Goal: Task Accomplishment & Management: Use online tool/utility

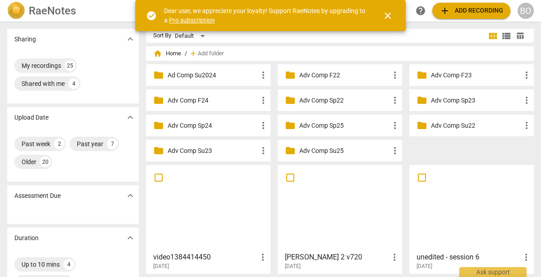
click at [386, 15] on span "close" at bounding box center [387, 15] width 11 height 11
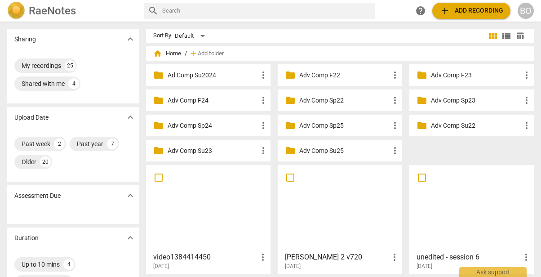
click at [329, 199] on div at bounding box center [340, 207] width 118 height 79
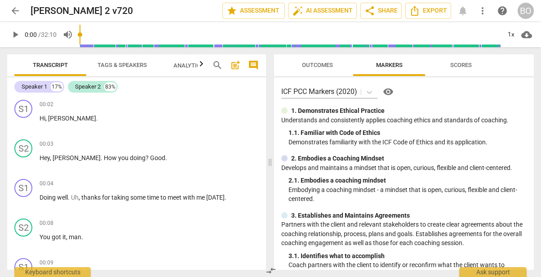
click at [15, 32] on span "play_arrow" at bounding box center [15, 34] width 11 height 11
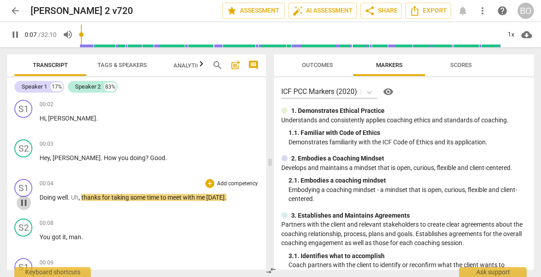
click at [18, 202] on span "pause" at bounding box center [23, 202] width 11 height 11
click at [150, 157] on span "Good" at bounding box center [157, 157] width 15 height 7
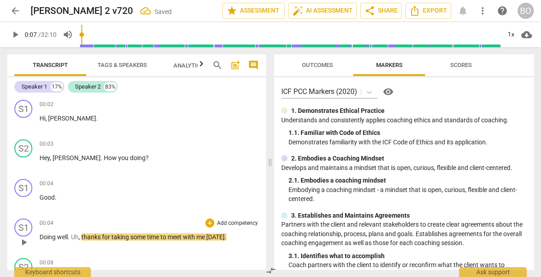
click at [40, 235] on span "Doing" at bounding box center [49, 236] width 18 height 7
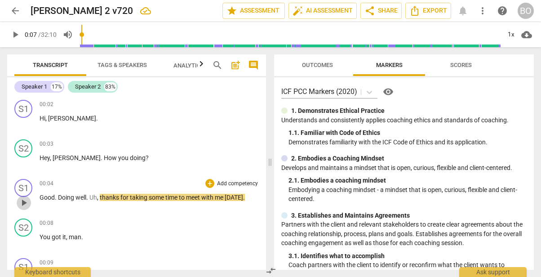
click at [22, 203] on span "play_arrow" at bounding box center [23, 202] width 11 height 11
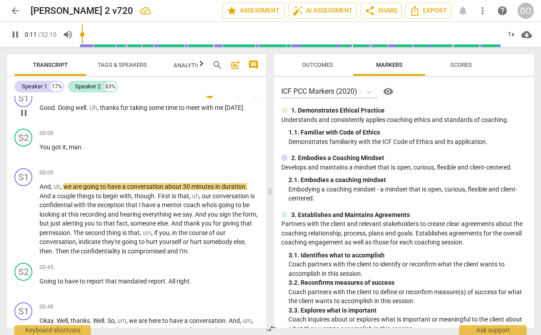
scroll to position [90, 0]
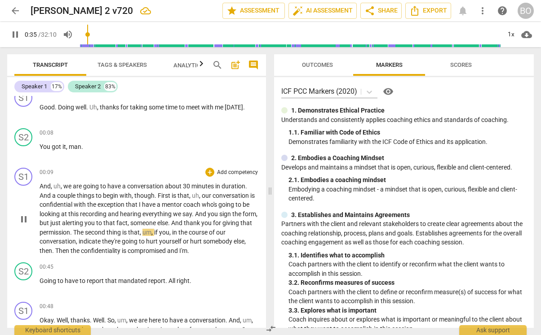
click at [85, 232] on span "The" at bounding box center [79, 232] width 12 height 7
click at [25, 220] on span "pause" at bounding box center [23, 219] width 11 height 11
type input "38"
click at [85, 231] on span "The" at bounding box center [79, 232] width 12 height 7
click at [100, 229] on span ". You got it." at bounding box center [85, 232] width 30 height 7
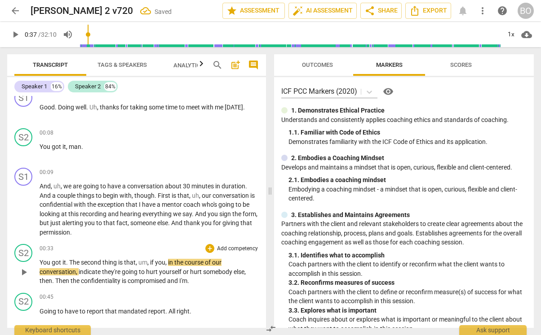
click at [69, 261] on span "The" at bounding box center [75, 262] width 12 height 7
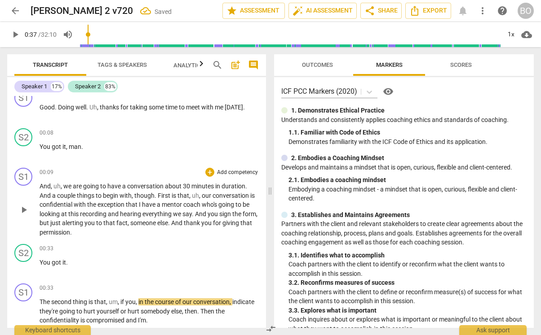
click at [108, 234] on p "And , uh , we are going to have a conversation about 30 minutes in duration . A…" at bounding box center [149, 209] width 219 height 55
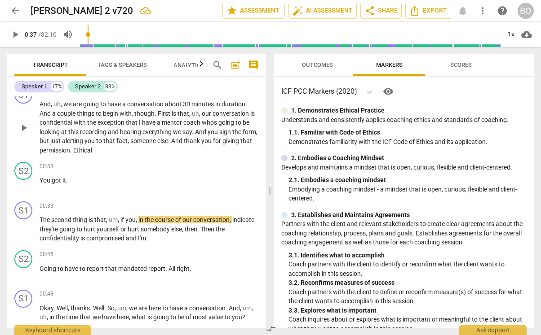
scroll to position [180, 0]
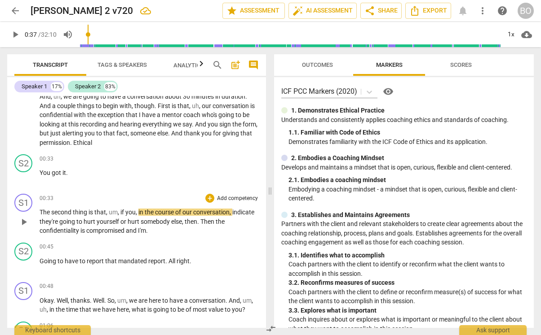
click at [27, 222] on span "play_arrow" at bounding box center [23, 222] width 11 height 11
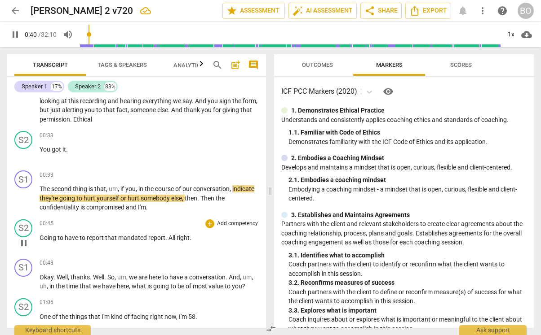
scroll to position [225, 0]
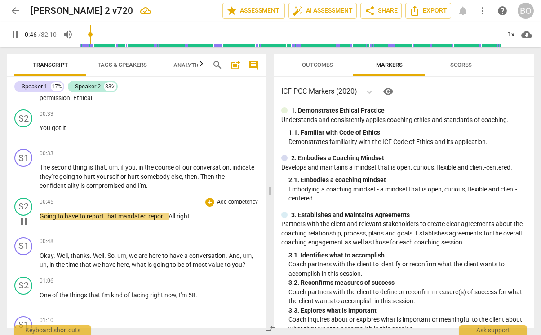
click at [41, 216] on span "Going" at bounding box center [49, 216] width 18 height 7
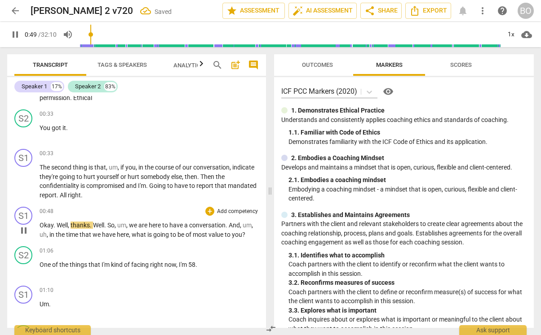
click at [25, 232] on span "pause" at bounding box center [23, 230] width 11 height 11
click at [228, 189] on span "mandated" at bounding box center [242, 185] width 29 height 7
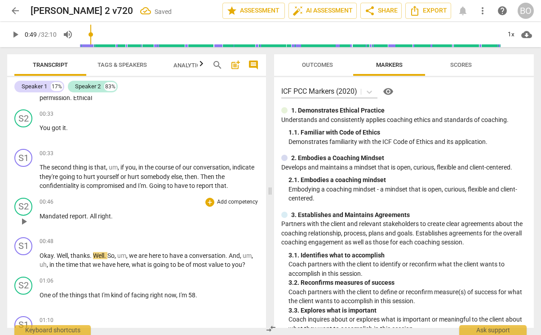
click at [90, 213] on span "All" at bounding box center [94, 216] width 8 height 7
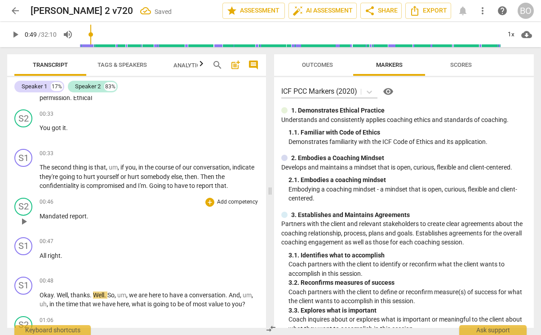
click at [62, 216] on span "Mandated" at bounding box center [55, 216] width 30 height 7
click at [40, 276] on span "Okay" at bounding box center [47, 295] width 14 height 7
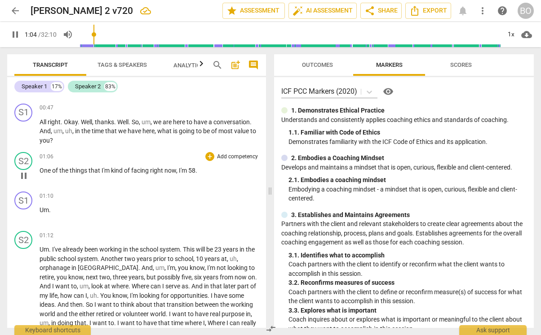
scroll to position [359, 0]
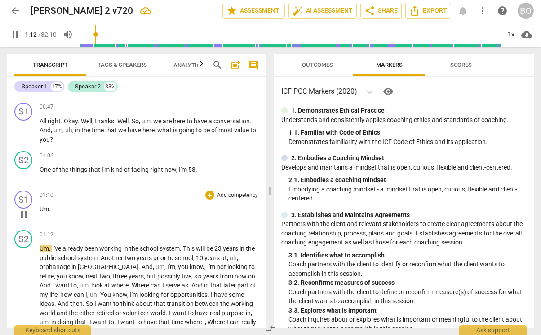
click at [41, 208] on span "Um" at bounding box center [44, 209] width 9 height 7
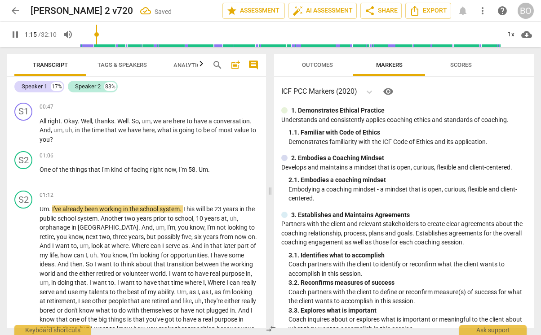
click at [41, 208] on span "Um" at bounding box center [44, 209] width 9 height 7
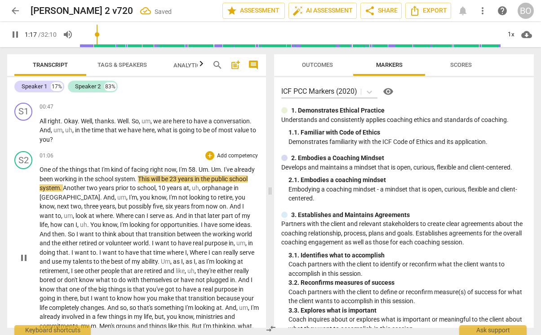
click at [23, 256] on span "pause" at bounding box center [23, 258] width 11 height 11
type input "78"
click at [78, 141] on p "All right . Okay . Well , thanks . Well . So , um , we are here to have a conve…" at bounding box center [149, 131] width 219 height 28
click at [19, 256] on span "play_arrow" at bounding box center [23, 258] width 11 height 11
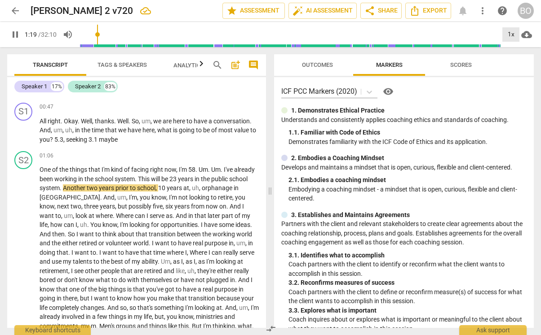
click at [510, 35] on div "1x" at bounding box center [510, 34] width 17 height 14
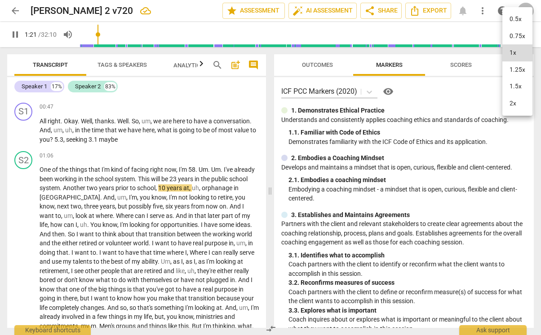
click at [515, 69] on li "1.25x" at bounding box center [517, 70] width 30 height 17
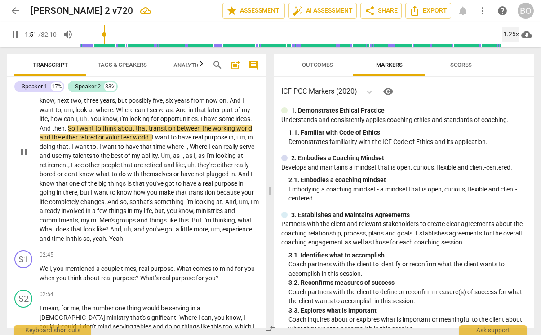
scroll to position [494, 0]
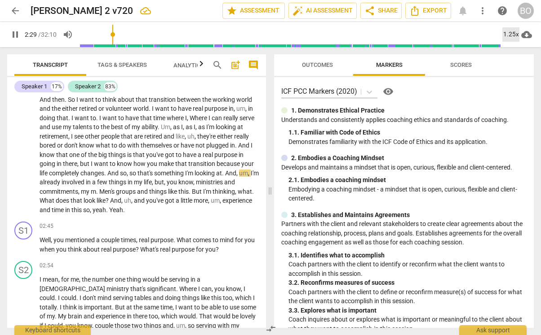
click at [507, 34] on div "1.25x" at bounding box center [510, 34] width 17 height 14
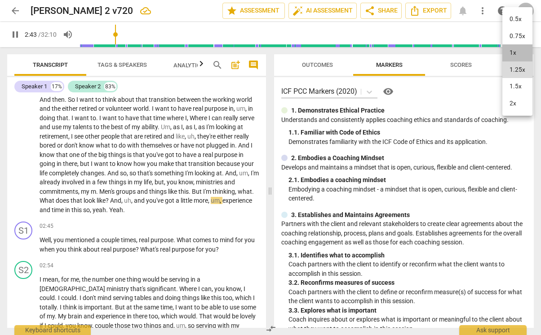
click at [514, 52] on li "1x" at bounding box center [517, 52] width 30 height 17
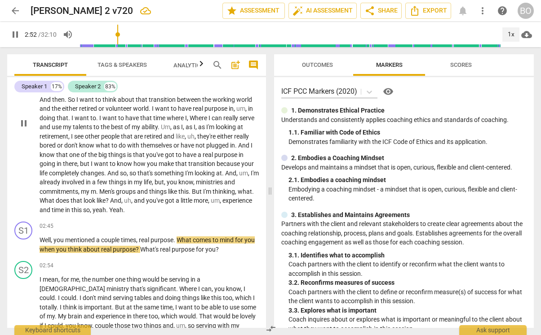
scroll to position [539, 0]
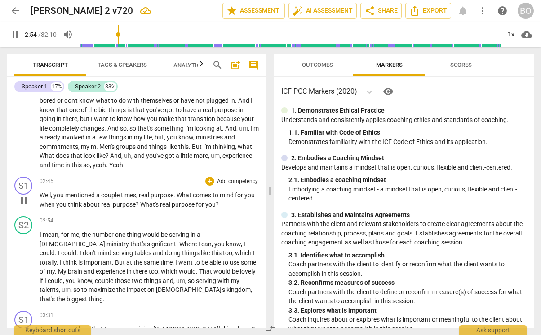
click at [26, 204] on span "pause" at bounding box center [23, 200] width 11 height 11
type input "175"
click at [245, 207] on p "Well , you mentioned a couple times , real purpose . What comes to mind for you…" at bounding box center [149, 200] width 219 height 18
click at [58, 209] on p "Well , you mentioned a couple times , real purpose . What comes to mind for you…" at bounding box center [149, 200] width 219 height 18
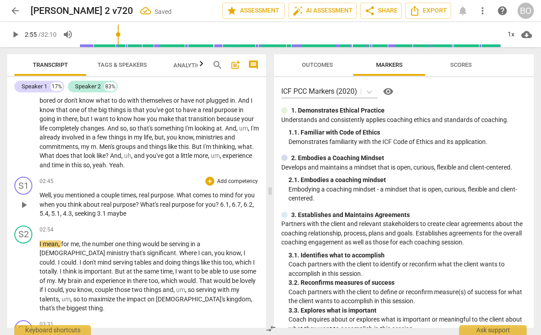
scroll to position [584, 0]
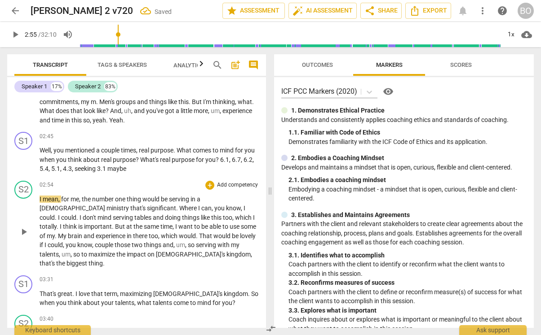
click at [25, 228] on span "play_arrow" at bounding box center [23, 232] width 11 height 11
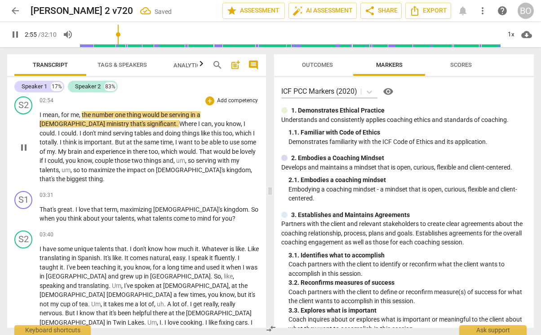
scroll to position [674, 0]
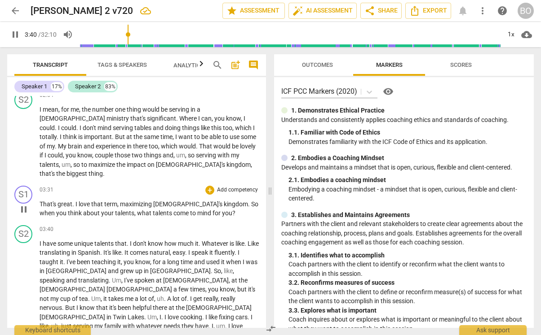
click at [25, 204] on span "pause" at bounding box center [23, 209] width 11 height 11
type input "221"
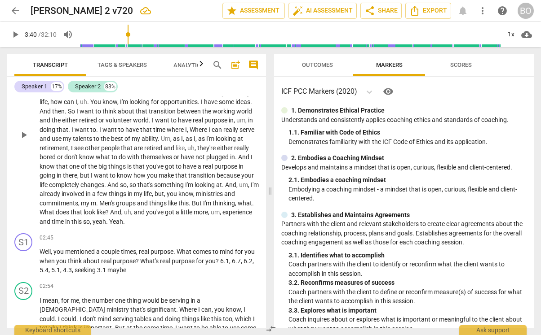
scroll to position [494, 0]
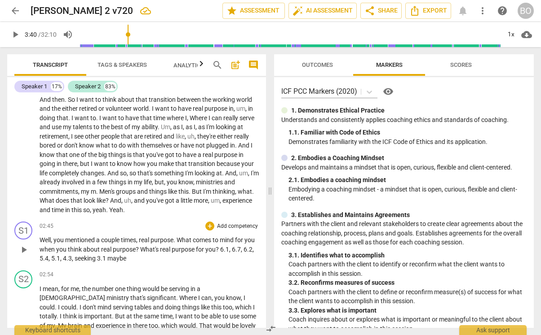
click at [171, 263] on p "Well , you mentioned a couple times , real purpose . What comes to mind for you…" at bounding box center [149, 250] width 219 height 28
click at [215, 257] on span "maybe (need to verbally confirm teh topic -" at bounding box center [166, 258] width 118 height 7
click at [244, 259] on p "Well , you mentioned a couple times , real purpose . What comes to mind for you…" at bounding box center [149, 250] width 219 height 28
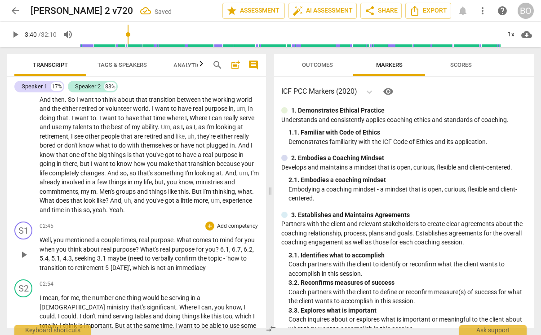
click at [203, 266] on span "maybe (need to verbally confirm the topic - 'how to transition to retirement 5-…" at bounding box center [143, 263] width 207 height 17
click at [71, 273] on p "Well , you mentioned a couple times , real purpose . What comes to mind for you…" at bounding box center [149, 254] width 219 height 37
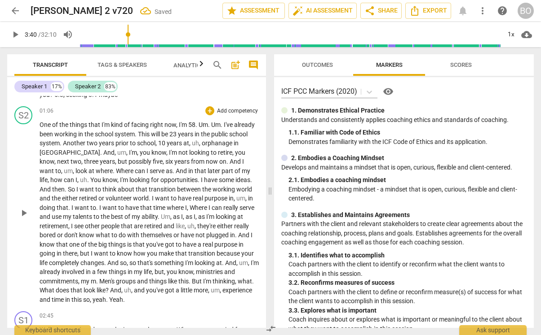
scroll to position [314, 0]
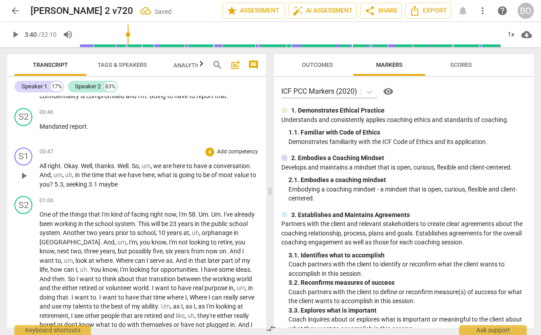
click at [137, 185] on p "All right . Okay . Well , thanks . Well . So , um , we are here to have a conve…" at bounding box center [149, 176] width 219 height 28
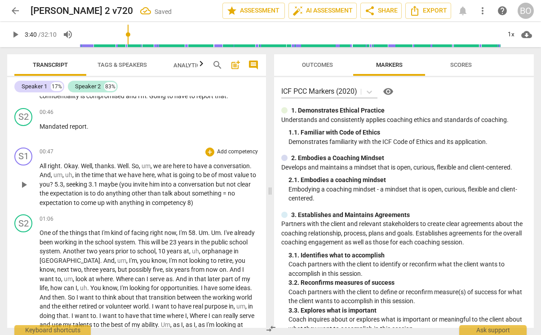
click at [191, 202] on span "maybe (you invite him into a conversation but not clear the expectation is to d…" at bounding box center [145, 194] width 211 height 26
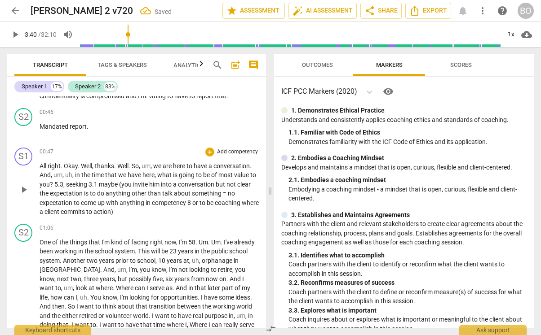
click at [240, 204] on span "maybe (you invite him into a conversation but not clear the expectation is to d…" at bounding box center [149, 198] width 219 height 35
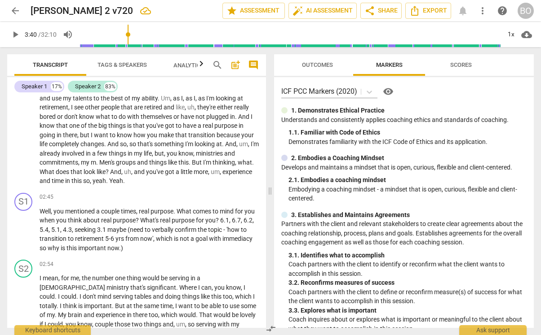
scroll to position [584, 0]
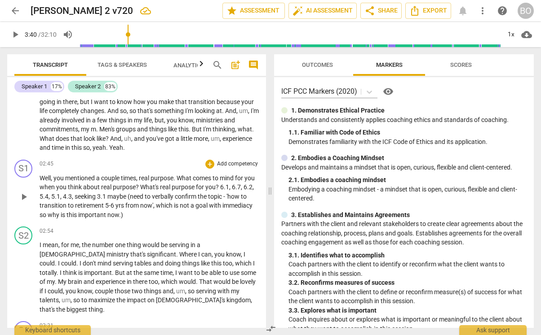
click at [123, 215] on span ")" at bounding box center [122, 215] width 2 height 7
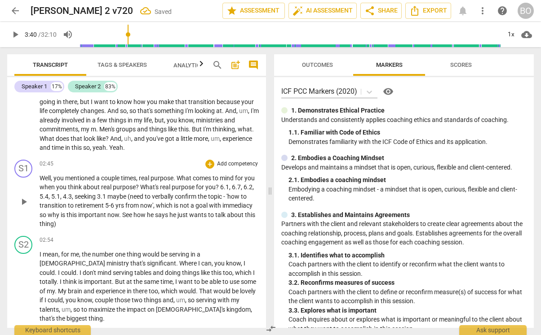
click at [39, 224] on div "play_arrow pause" at bounding box center [28, 202] width 23 height 48
click at [215, 219] on span "talk" at bounding box center [221, 215] width 12 height 7
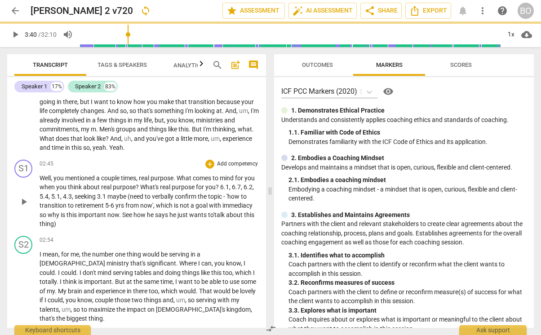
click at [226, 219] on span "about" at bounding box center [235, 215] width 18 height 7
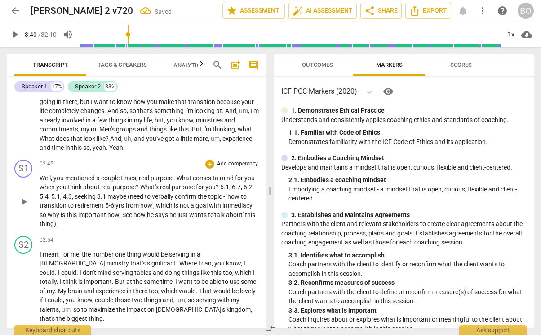
click at [56, 225] on span "thing)" at bounding box center [48, 223] width 17 height 7
click at [135, 224] on span "thing. unethical to charge for conversation/talking)" at bounding box center [111, 223] width 142 height 7
click at [96, 228] on span "thing. unethical for a coach to charge for conversation/talking)" at bounding box center [127, 223] width 175 height 7
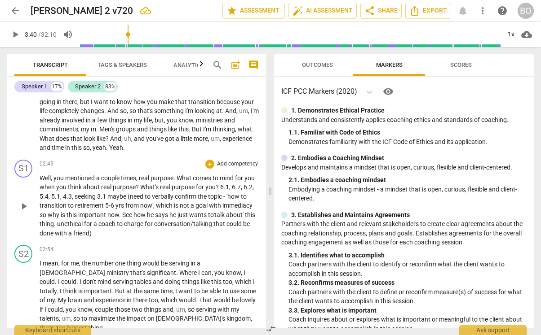
click at [109, 223] on span "thing. unethical for a coach to charge for conversation/talking that could be d…" at bounding box center [145, 228] width 210 height 17
click at [124, 224] on span "thing. is it unethical for a coach to charge for conversation/talking that coul…" at bounding box center [146, 228] width 213 height 17
click at [137, 225] on span "thing. is it ethical for a coach to charge for conversation/talking that could …" at bounding box center [147, 228] width 214 height 17
click at [99, 235] on span "thing. what are the ethics for a coach to charge for conversation/talking that …" at bounding box center [146, 228] width 213 height 17
click at [186, 232] on span "thing. what are the ethics for a coach to charge for conversation/talking that …" at bounding box center [146, 228] width 213 height 17
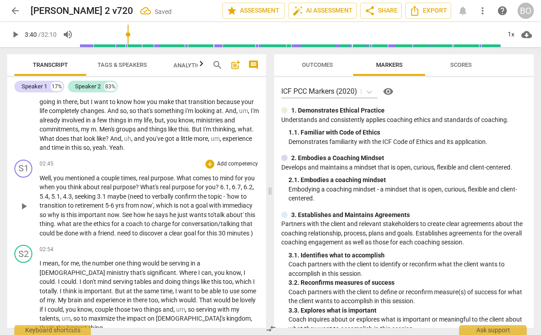
click at [240, 234] on span "thing. what are the ethics for a coach to charge for conversation/talking that …" at bounding box center [146, 228] width 213 height 17
click at [122, 237] on span "thing. what are the ethics for a coach to charge for conversation/talking that …" at bounding box center [146, 228] width 213 height 17
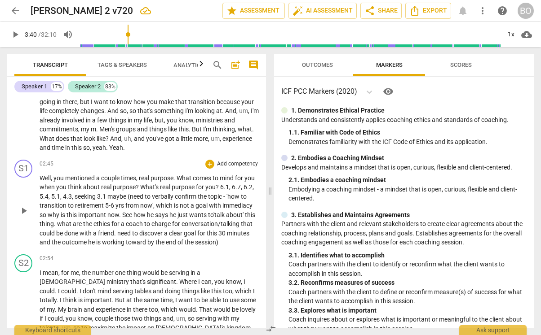
click at [92, 246] on span "thing. what are the ethics for a coach to charge for conversation/talking that …" at bounding box center [146, 233] width 213 height 26
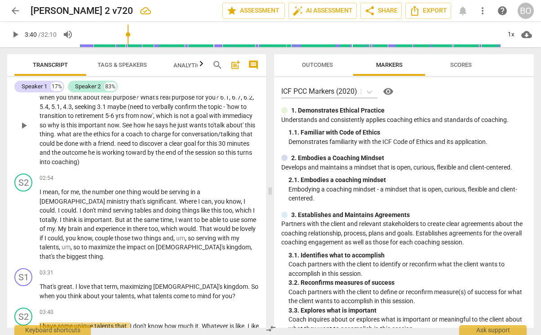
scroll to position [763, 0]
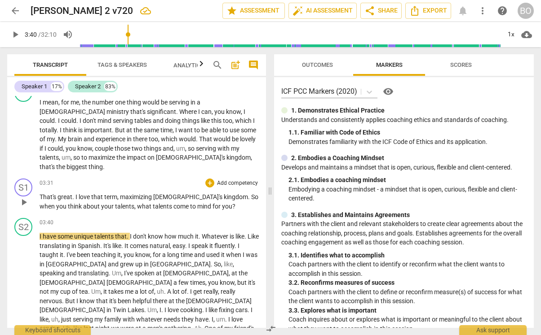
click at [203, 198] on p "That's great . I love that term , maximizing [DEMOGRAPHIC_DATA]'s kingdom . So …" at bounding box center [149, 202] width 219 height 18
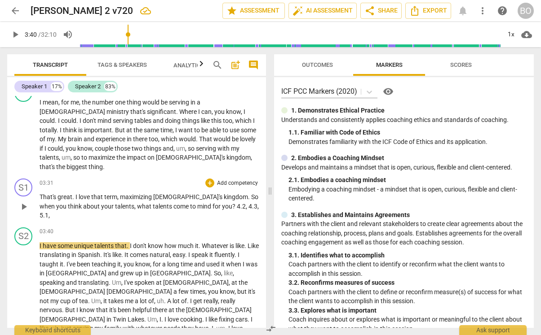
click at [235, 197] on p "That's great . I love that term , maximizing [DEMOGRAPHIC_DATA]'s kingdom . So …" at bounding box center [149, 207] width 219 height 28
click at [62, 212] on span ", 5.3," at bounding box center [54, 215] width 13 height 7
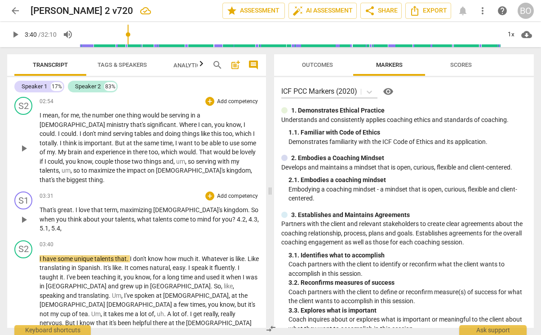
scroll to position [808, 0]
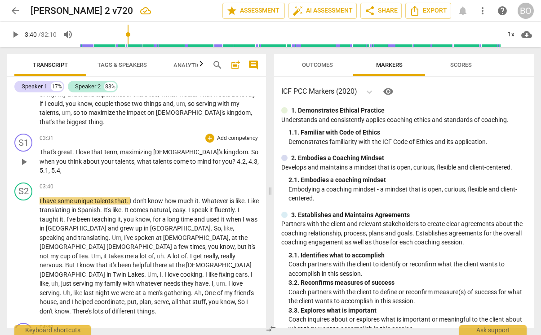
click at [243, 152] on p "That's great . I love that term , maximizing [DEMOGRAPHIC_DATA]'s kingdom . So …" at bounding box center [149, 162] width 219 height 28
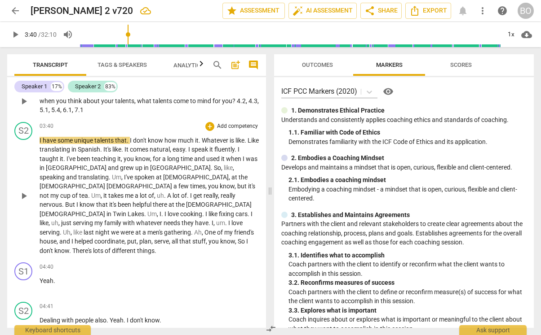
scroll to position [853, 0]
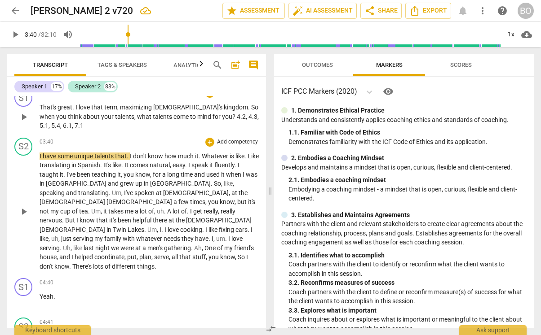
click at [26, 207] on span "play_arrow" at bounding box center [23, 212] width 11 height 11
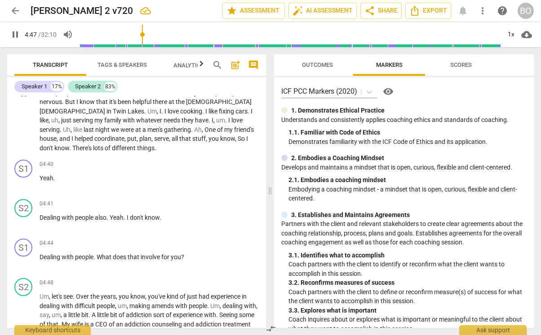
scroll to position [988, 0]
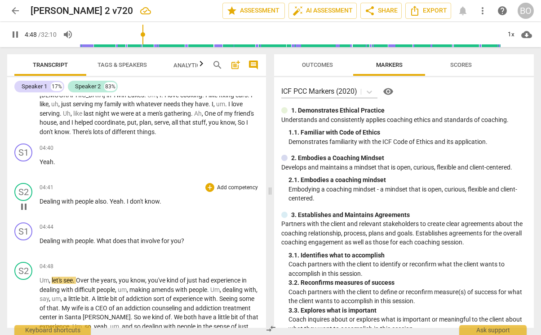
click at [46, 198] on span "Dealing" at bounding box center [51, 201] width 22 height 7
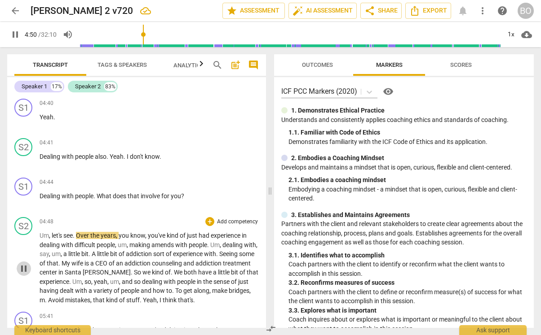
click at [23, 264] on span "pause" at bounding box center [23, 269] width 11 height 11
type input "290"
click at [196, 192] on p "Dealing with people . What does that involve for you ?" at bounding box center [149, 196] width 219 height 9
click at [199, 193] on span "7.1" at bounding box center [201, 196] width 9 height 7
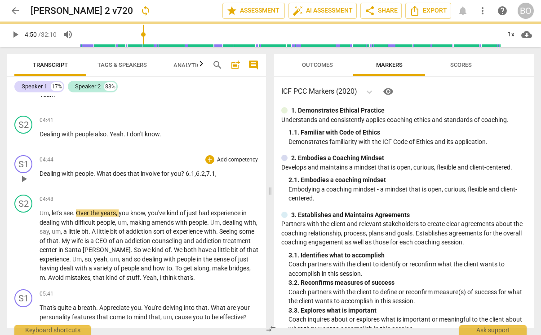
scroll to position [1078, 0]
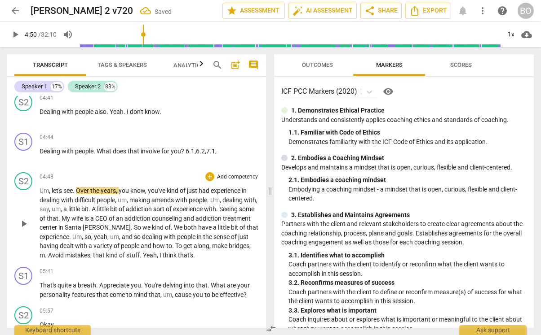
click at [23, 219] on span "play_arrow" at bounding box center [23, 224] width 11 height 11
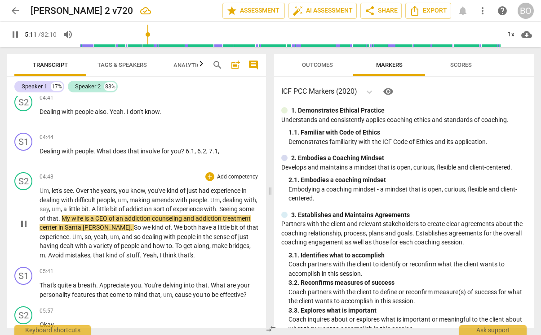
click at [219, 206] on span "." at bounding box center [217, 209] width 3 height 7
type input "314"
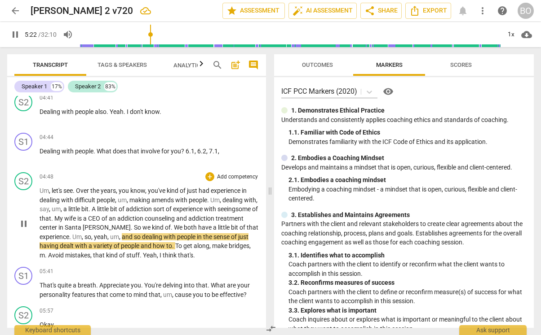
click at [171, 224] on span "." at bounding box center [172, 227] width 3 height 7
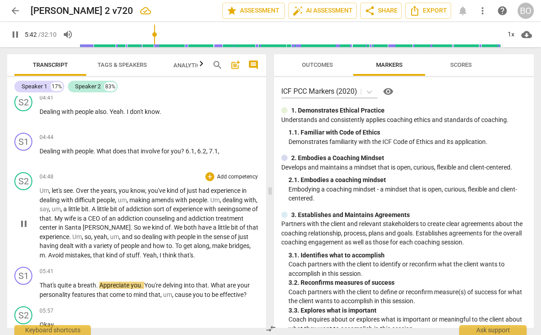
click at [77, 215] on span "wife" at bounding box center [70, 218] width 13 height 7
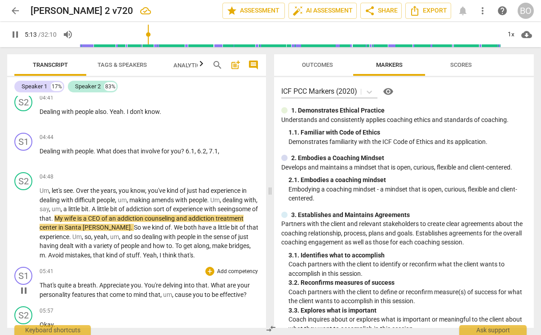
click at [79, 276] on span "breath" at bounding box center [87, 285] width 18 height 7
click at [42, 276] on span "That's" at bounding box center [49, 285] width 18 height 7
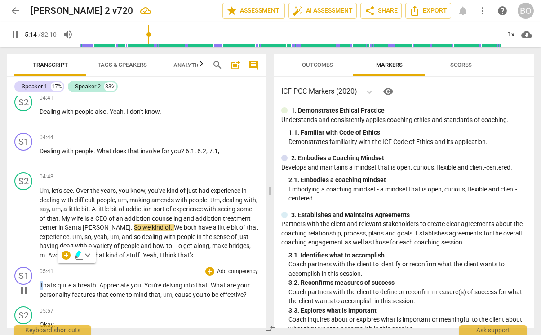
click at [42, 276] on span "That's" at bounding box center [49, 285] width 18 height 7
click at [90, 276] on span "breath" at bounding box center [87, 285] width 18 height 7
type input "343"
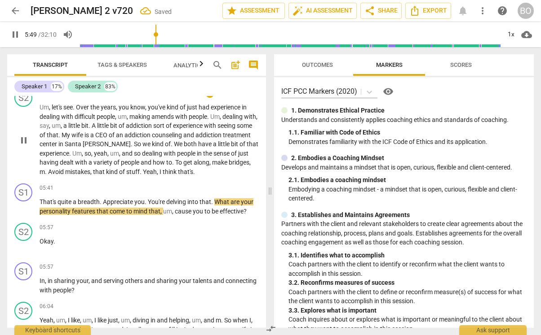
scroll to position [1168, 0]
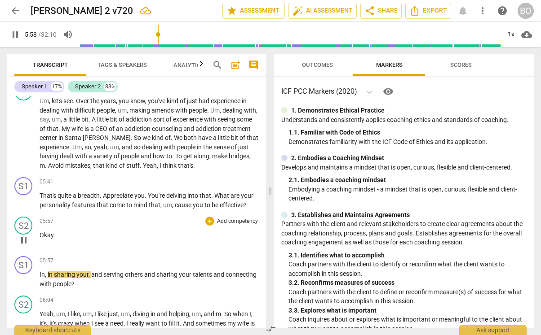
click at [21, 235] on span "pause" at bounding box center [23, 240] width 11 height 11
type input "359"
click at [253, 191] on p "That's quite a breadth . Appreciate you . You're delving into that . What are y…" at bounding box center [149, 200] width 219 height 18
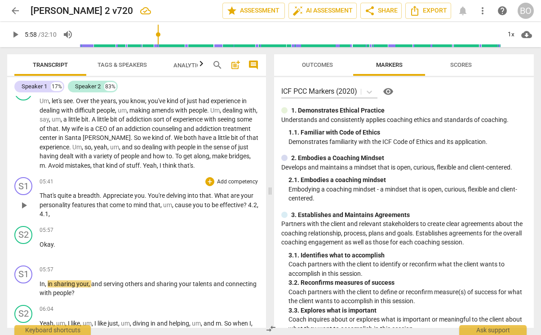
click at [69, 196] on p "That's quite a breadth . Appreciate you . You're delving into that . What are y…" at bounding box center [149, 205] width 219 height 28
click at [29, 276] on span "play_arrow" at bounding box center [23, 289] width 11 height 11
click at [122, 276] on p "In , in sharing your , and serving others and sharing your talents and connecti…" at bounding box center [149, 289] width 219 height 18
type input "366"
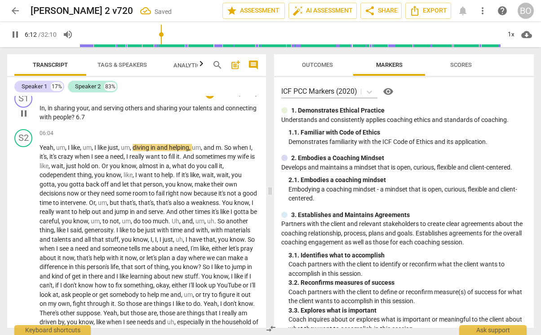
scroll to position [1347, 0]
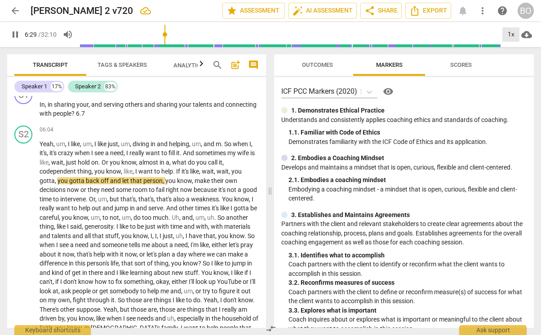
click at [511, 33] on div "1x" at bounding box center [510, 34] width 17 height 14
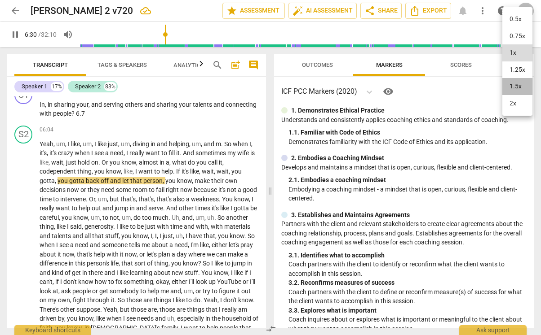
click at [517, 80] on li "1.5x" at bounding box center [517, 86] width 30 height 17
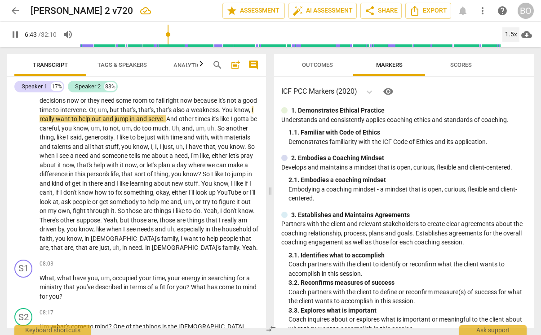
scroll to position [1437, 0]
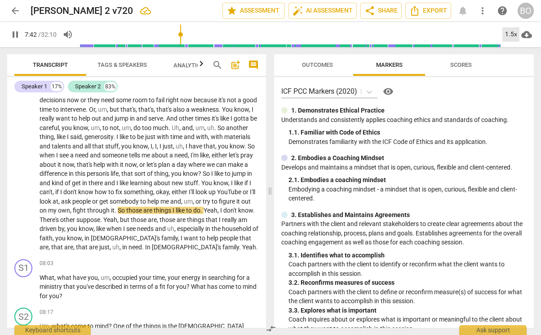
click at [512, 34] on div "1.5x" at bounding box center [510, 34] width 17 height 14
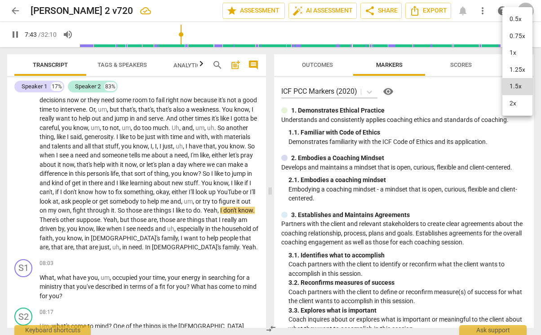
click at [512, 54] on li "1x" at bounding box center [517, 52] width 30 height 17
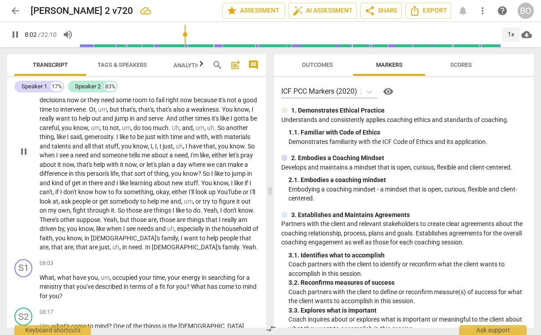
scroll to position [1527, 0]
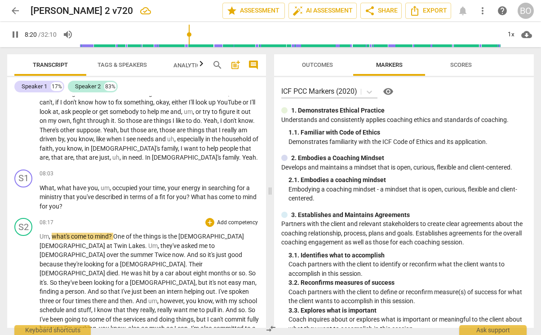
type input "500"
click at [96, 185] on p "What , what have you , um , occupied your time , your energy in searching for a…" at bounding box center [149, 198] width 219 height 28
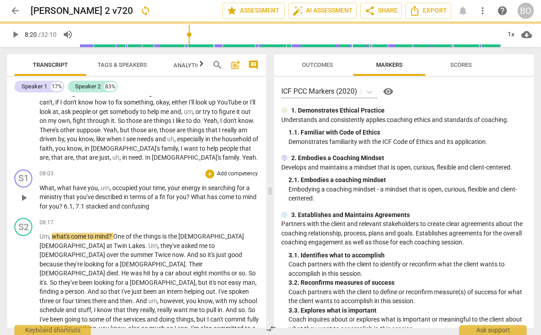
click at [137, 203] on span "? 6.1, 7.1 stacked and confusing" at bounding box center [104, 206] width 90 height 7
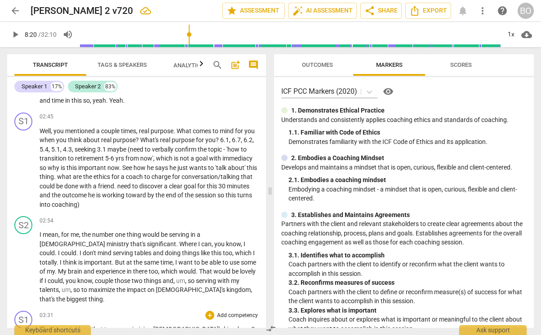
scroll to position [629, 0]
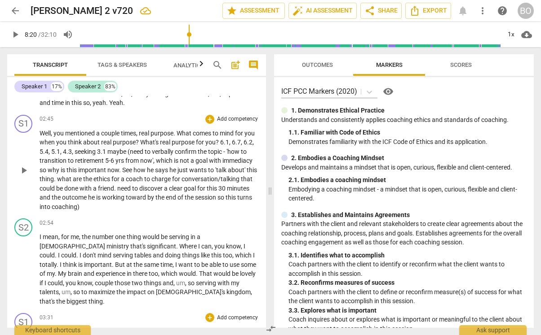
click at [128, 151] on span "maybe" at bounding box center [117, 151] width 20 height 7
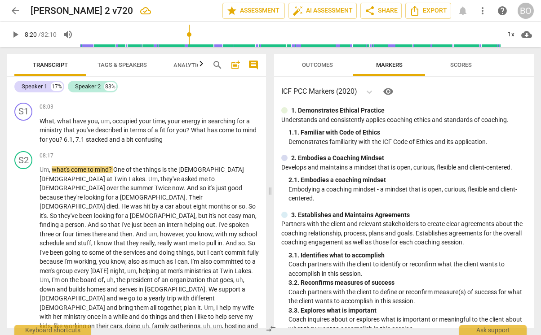
scroll to position [1617, 0]
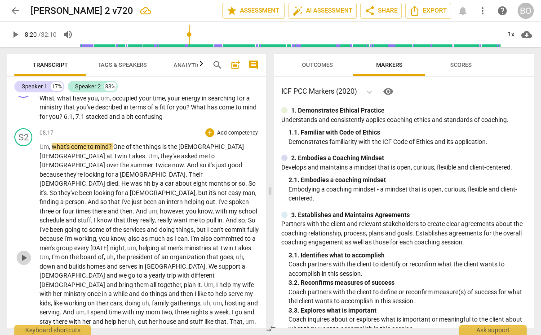
click at [23, 253] on span "play_arrow" at bounding box center [23, 258] width 11 height 11
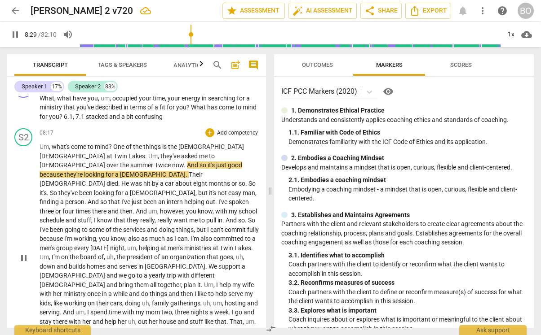
click at [172, 162] on span "Twice" at bounding box center [163, 165] width 18 height 7
type input "510"
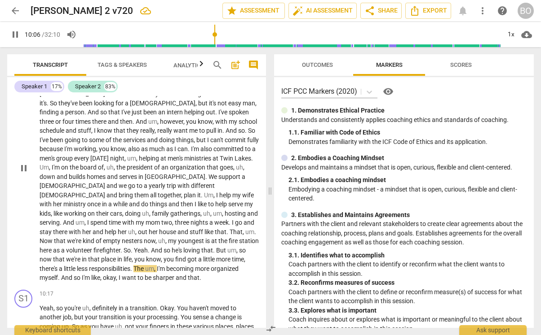
scroll to position [1796, 0]
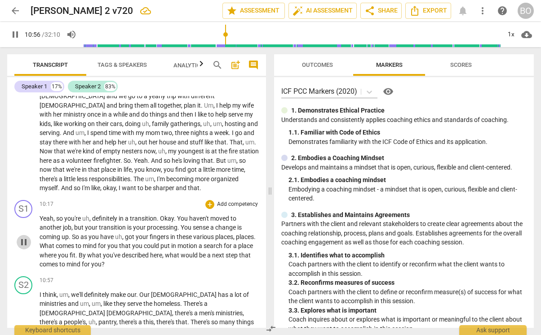
click at [26, 237] on span "pause" at bounding box center [23, 242] width 11 height 11
type input "657"
click at [152, 225] on p "Yeah , so you're uh , definitely in a transition . Okay . You haven't moved to …" at bounding box center [149, 241] width 219 height 55
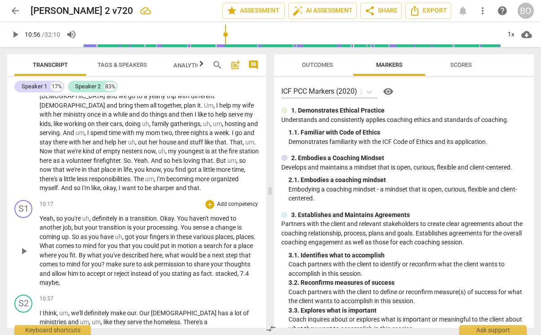
click at [75, 261] on span "? make sure to ask permission to share your thoughts and allow him to accept or…" at bounding box center [145, 274] width 211 height 26
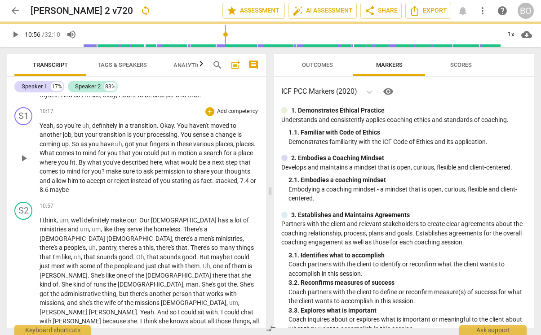
scroll to position [1931, 0]
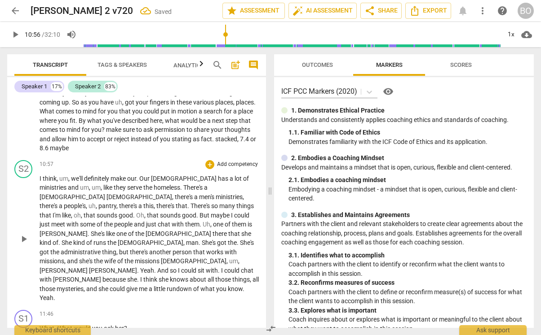
click at [26, 234] on span "play_arrow" at bounding box center [23, 239] width 11 height 11
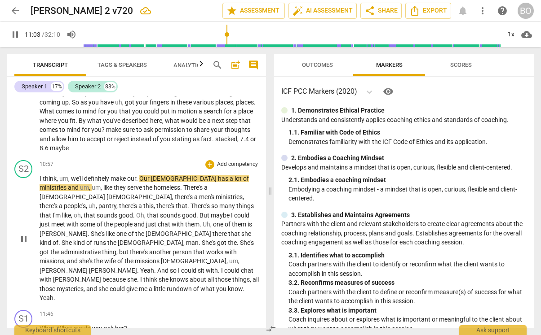
click at [139, 175] on span "." at bounding box center [137, 178] width 3 height 7
type input "664"
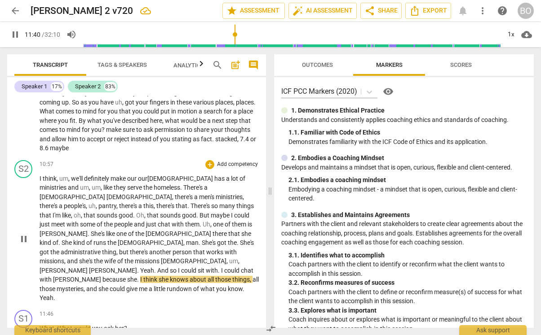
click at [154, 267] on span "Yeah" at bounding box center [147, 270] width 14 height 7
click at [137, 267] on span "[PERSON_NAME]" at bounding box center [113, 270] width 48 height 7
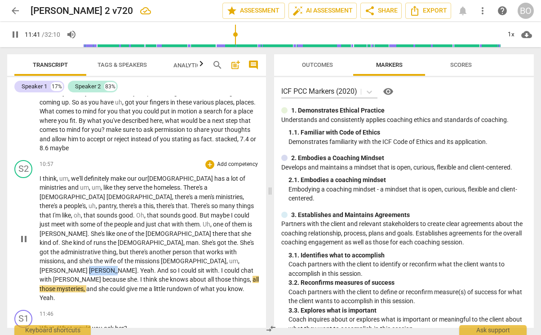
click at [137, 267] on span "[PERSON_NAME]" at bounding box center [113, 270] width 48 height 7
click at [140, 267] on span "." at bounding box center [138, 270] width 3 height 7
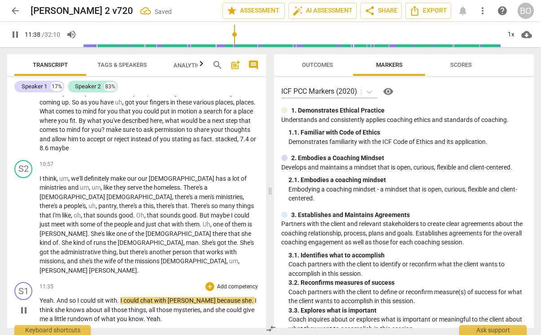
click at [57, 276] on span "And" at bounding box center [63, 300] width 13 height 7
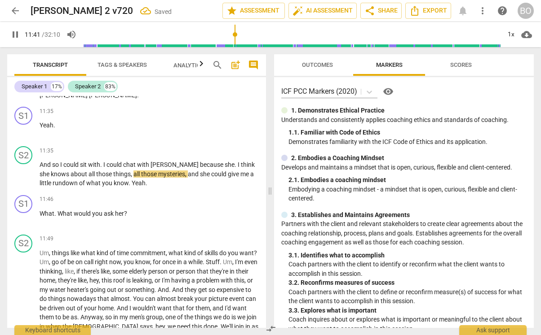
scroll to position [2111, 0]
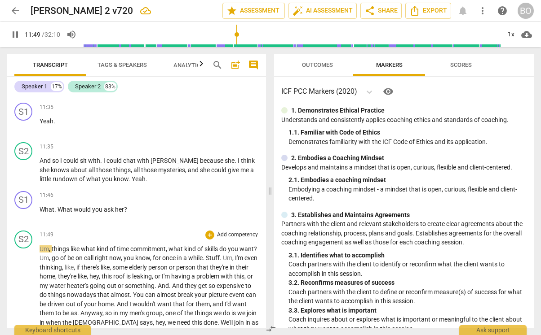
type input "710"
click at [150, 205] on p "What . What would you ask her ?" at bounding box center [149, 209] width 219 height 9
click at [181, 205] on p "What . What would you ask her ? 8.5" at bounding box center [149, 209] width 219 height 9
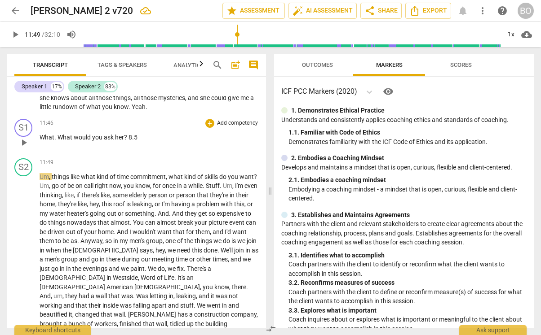
scroll to position [2200, 0]
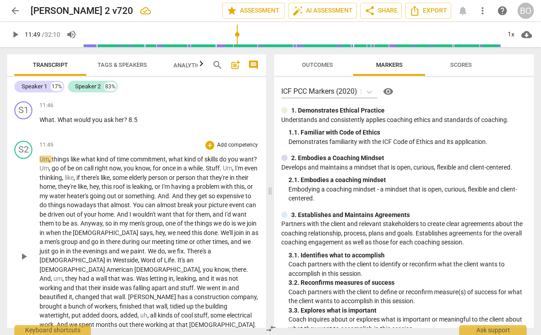
click at [22, 251] on span "play_arrow" at bounding box center [23, 256] width 11 height 11
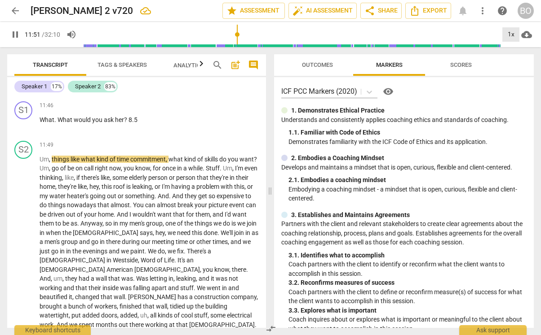
click at [508, 32] on div "1x" at bounding box center [510, 34] width 17 height 14
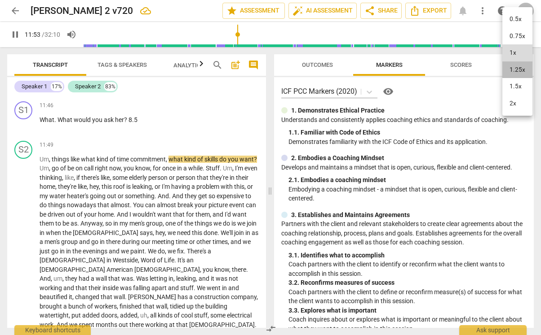
click at [512, 66] on li "1.25x" at bounding box center [517, 70] width 30 height 17
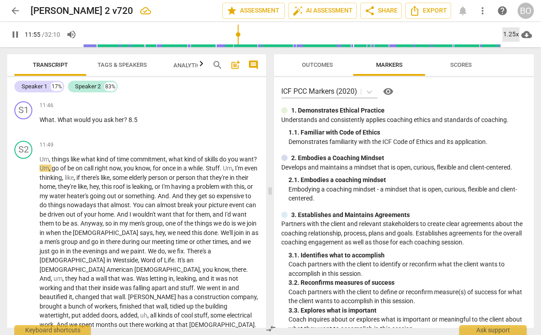
click at [508, 35] on div "1.25x" at bounding box center [510, 34] width 17 height 14
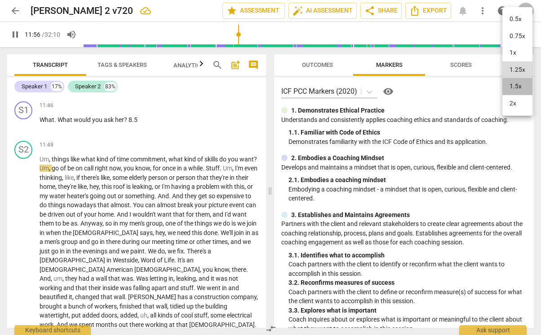
click at [513, 84] on li "1.5x" at bounding box center [517, 86] width 30 height 17
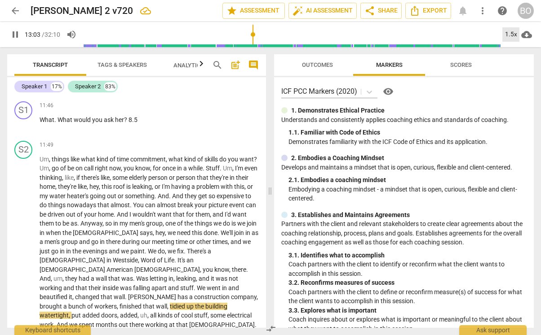
click at [514, 32] on div "1.5x" at bounding box center [510, 34] width 17 height 14
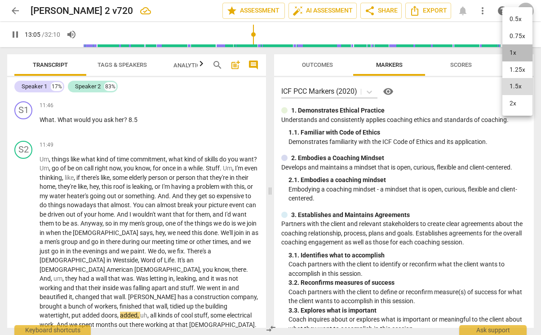
click at [513, 52] on li "1x" at bounding box center [517, 52] width 30 height 17
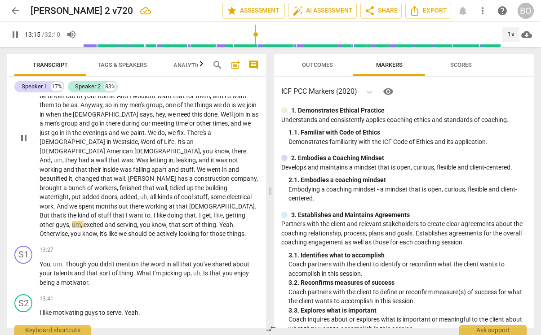
scroll to position [2335, 0]
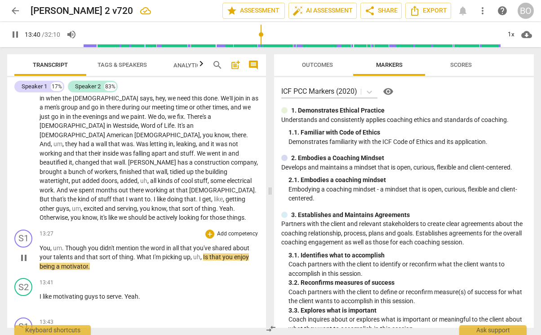
click at [205, 254] on span "Is" at bounding box center [206, 257] width 6 height 7
type input "821"
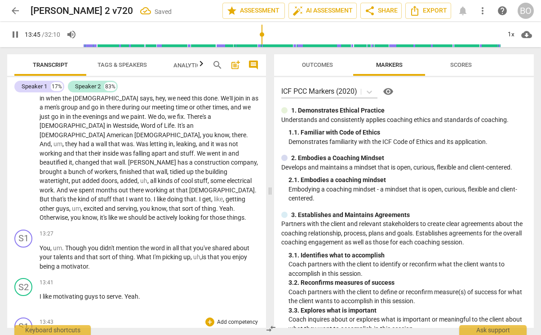
type input "826"
click at [107, 244] on p "You , um . Though you didn't mention the word in all that you've shared about y…" at bounding box center [149, 258] width 219 height 28
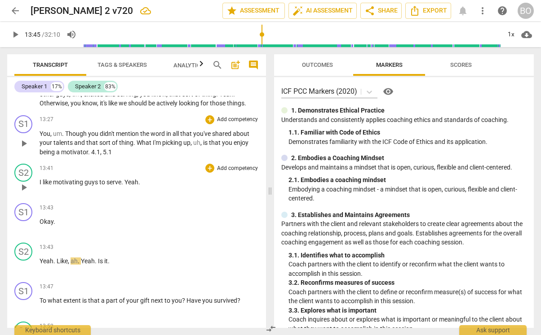
scroll to position [2470, 0]
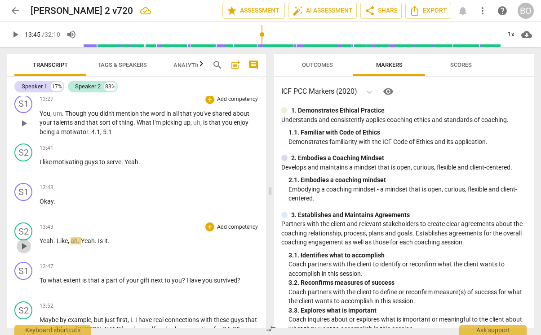
click at [20, 241] on span "play_arrow" at bounding box center [23, 246] width 11 height 11
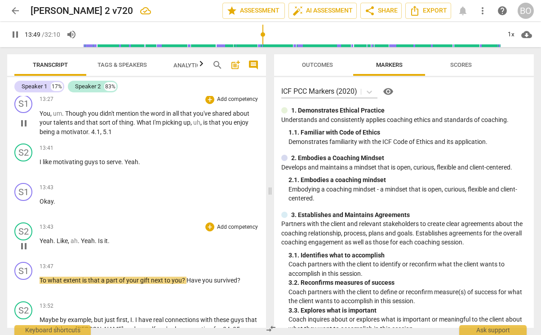
click at [97, 238] on span "." at bounding box center [96, 241] width 3 height 7
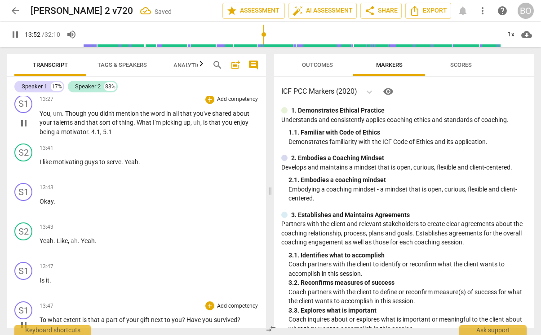
click at [41, 276] on span "To" at bounding box center [44, 320] width 8 height 7
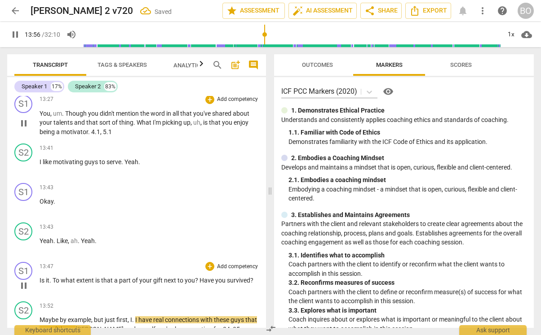
click at [159, 276] on span "gift" at bounding box center [158, 280] width 11 height 7
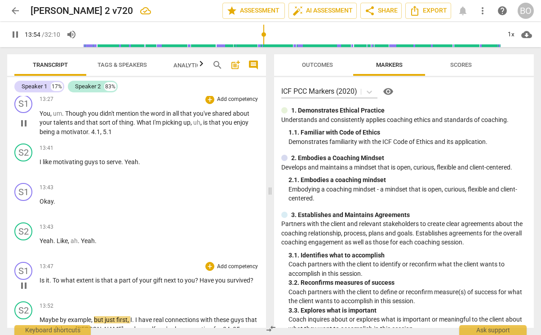
click at [26, 276] on span "pause" at bounding box center [23, 286] width 11 height 11
type input "835"
click at [243, 276] on span "survived" at bounding box center [238, 280] width 23 height 7
click at [229, 262] on div "13:47 + Add competency keyboard_arrow_right Is it . To what extent is that a pa…" at bounding box center [149, 278] width 219 height 32
click at [245, 276] on span "surmized" at bounding box center [240, 280] width 26 height 7
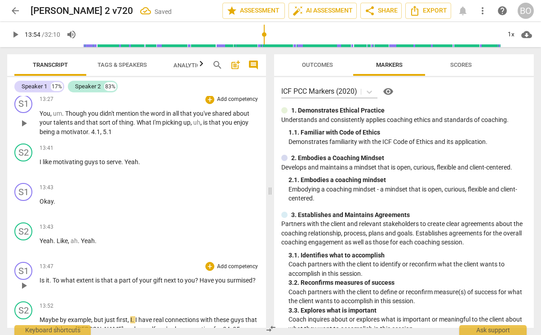
click at [120, 276] on span "part" at bounding box center [125, 280] width 13 height 7
click at [121, 276] on span "part" at bounding box center [125, 280] width 13 height 7
click at [78, 276] on span "extent" at bounding box center [85, 280] width 19 height 7
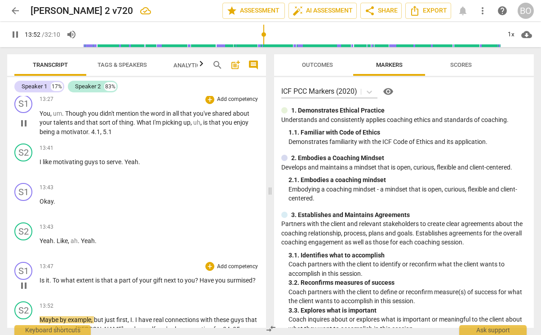
click at [194, 276] on span "you" at bounding box center [190, 280] width 10 height 7
click at [28, 276] on button "pause" at bounding box center [24, 286] width 14 height 14
type input "842"
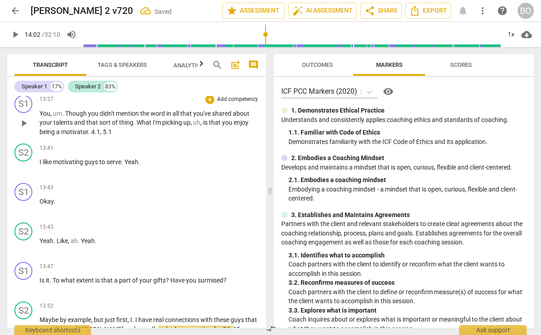
click at [235, 276] on p "Is it . To what extent is that a part of your gifts ? Have you surmised ?" at bounding box center [149, 280] width 219 height 9
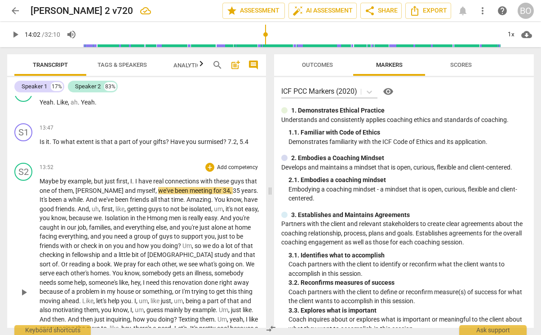
scroll to position [2604, 0]
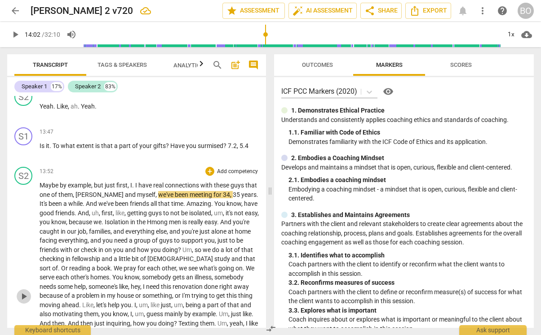
click at [24, 276] on span "play_arrow" at bounding box center [23, 296] width 11 height 11
click at [505, 35] on div "1x" at bounding box center [510, 34] width 17 height 14
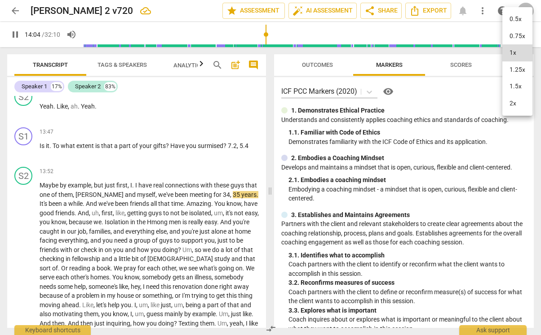
click at [512, 71] on li "1.25x" at bounding box center [517, 70] width 30 height 17
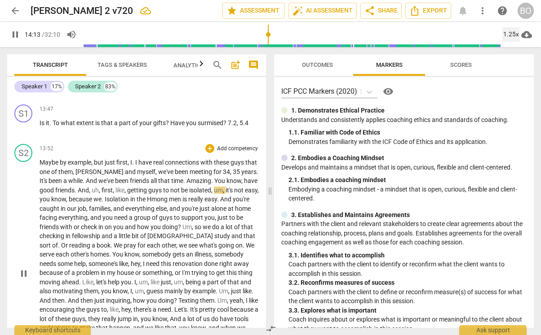
scroll to position [2649, 0]
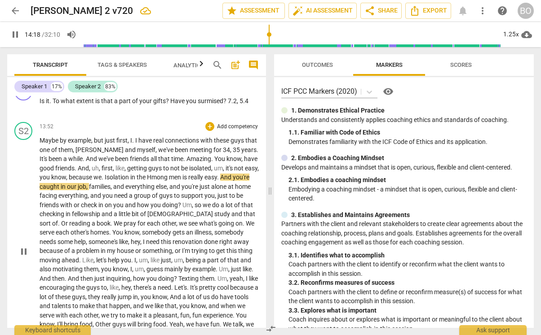
click at [167, 174] on span "Hmong" at bounding box center [158, 177] width 22 height 7
type input "860"
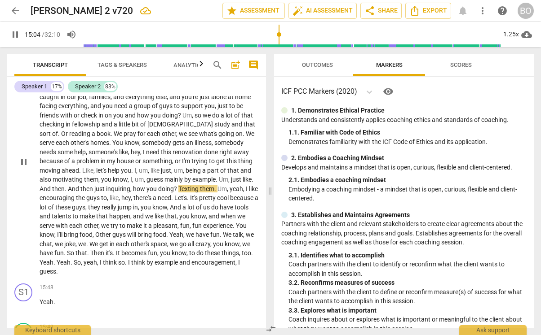
scroll to position [2784, 0]
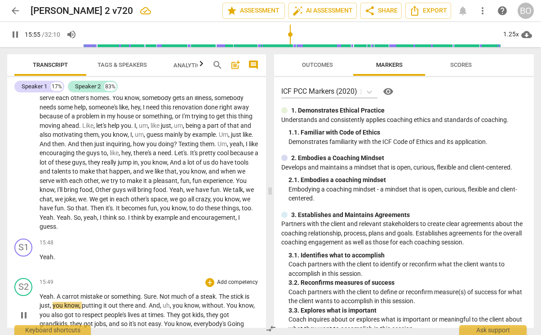
click at [144, 276] on span "Sure" at bounding box center [150, 296] width 13 height 7
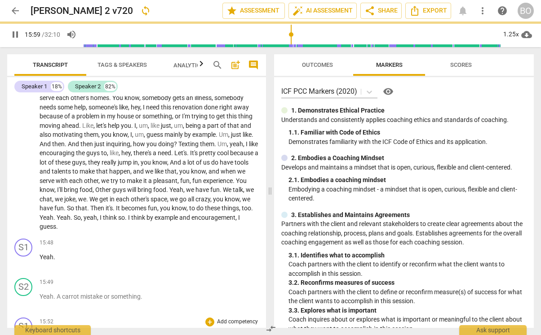
click at [55, 276] on span "Not" at bounding box center [61, 336] width 12 height 7
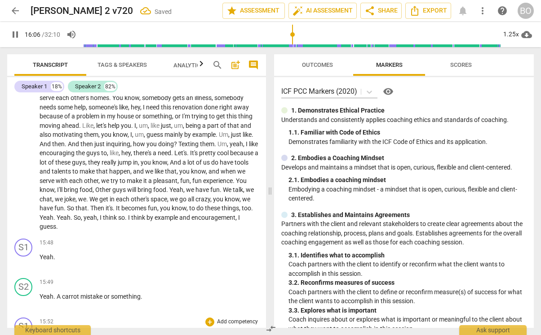
click at [55, 276] on span "Not" at bounding box center [61, 336] width 12 height 7
click at [221, 205] on span "things" at bounding box center [230, 208] width 18 height 7
click at [53, 214] on span "Yeah" at bounding box center [47, 217] width 14 height 7
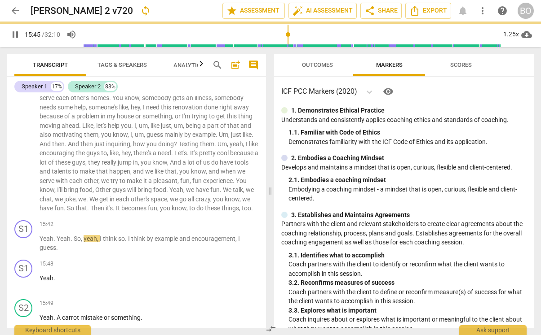
scroll to position [2815, 0]
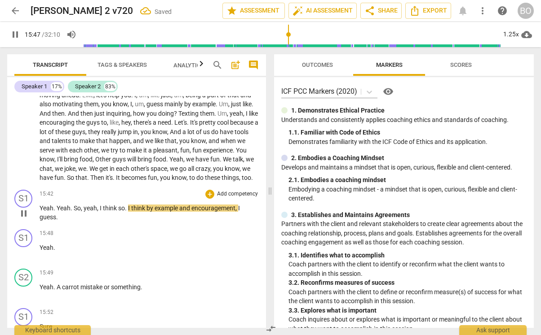
click at [57, 205] on span "Yeah" at bounding box center [64, 208] width 14 height 7
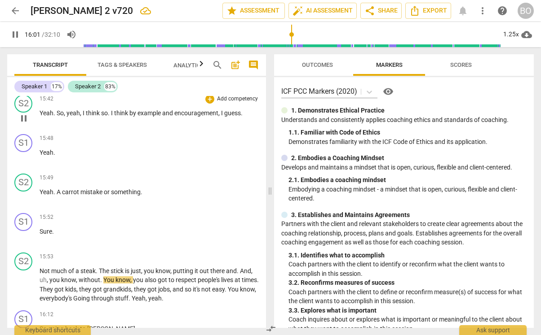
scroll to position [2994, 0]
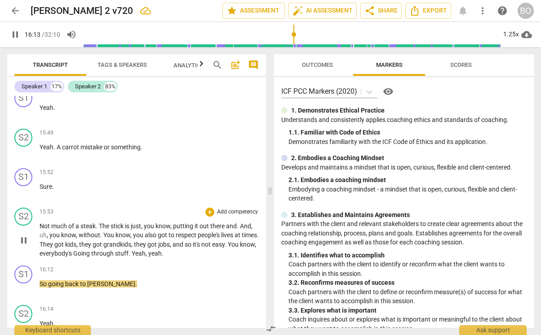
click at [145, 250] on span "Yeah" at bounding box center [139, 253] width 14 height 7
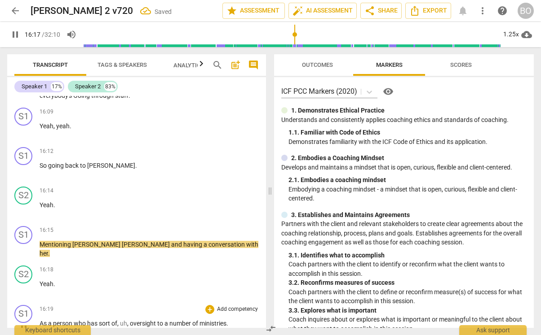
scroll to position [3152, 0]
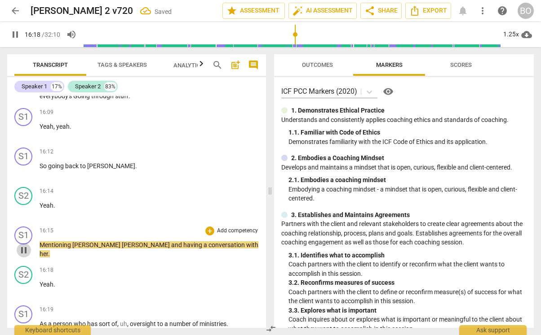
click at [20, 245] on span "pause" at bounding box center [23, 250] width 11 height 11
type input "978"
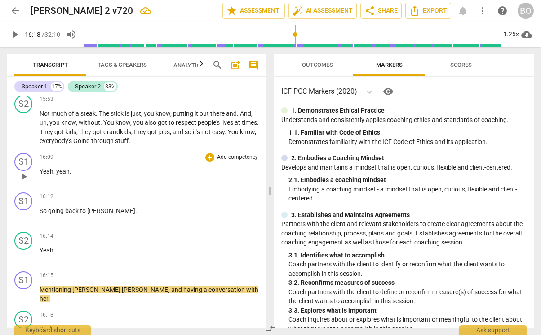
click at [57, 168] on span "yeah" at bounding box center [62, 171] width 13 height 7
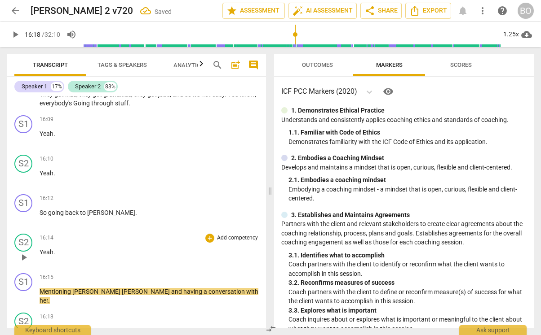
scroll to position [3146, 0]
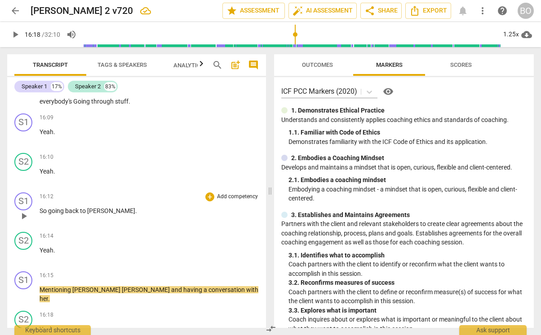
click at [126, 207] on p "So going back to [PERSON_NAME] ." at bounding box center [149, 211] width 219 height 9
click at [135, 207] on span ". taking lead instead of asking" at bounding box center [176, 210] width 83 height 7
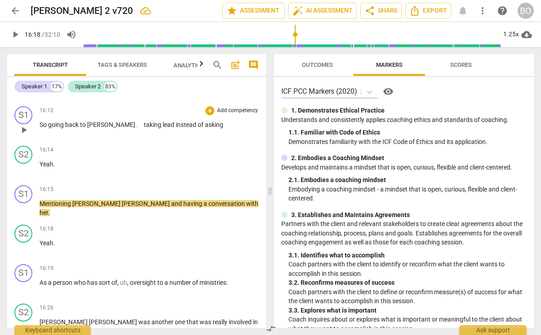
scroll to position [3281, 0]
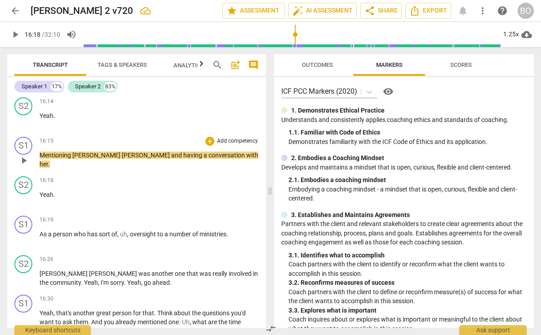
click at [22, 155] on span "play_arrow" at bounding box center [23, 160] width 11 height 11
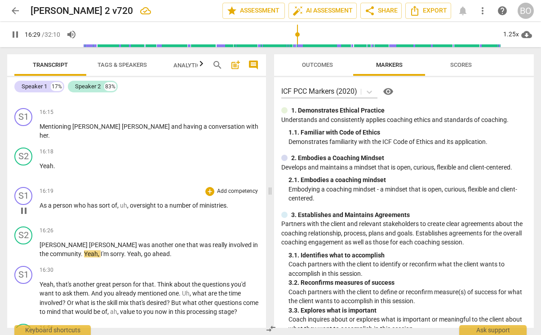
scroll to position [3326, 0]
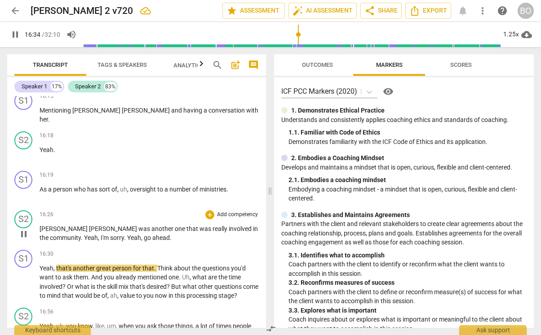
click at [110, 234] on span "sorry" at bounding box center [117, 237] width 14 height 7
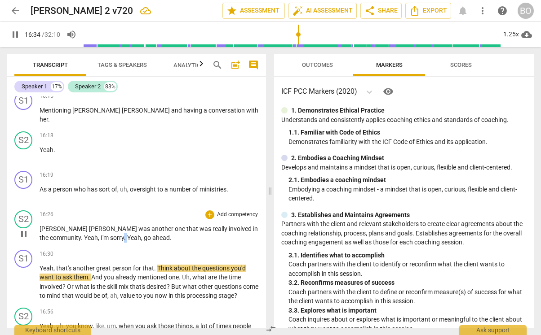
click at [110, 234] on span "sorry" at bounding box center [117, 237] width 14 height 7
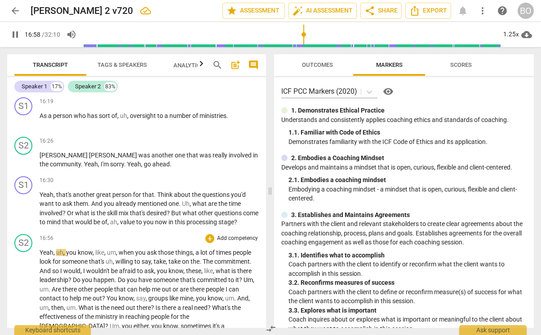
scroll to position [3416, 0]
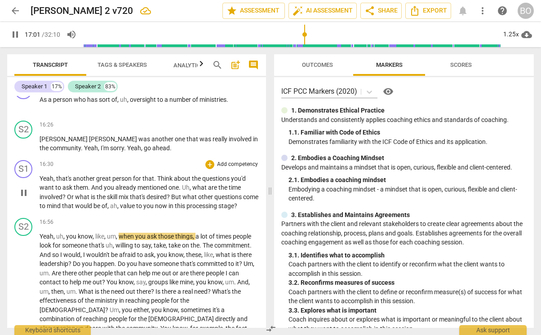
click at [26, 188] on span "pause" at bounding box center [23, 193] width 11 height 11
type input "1022"
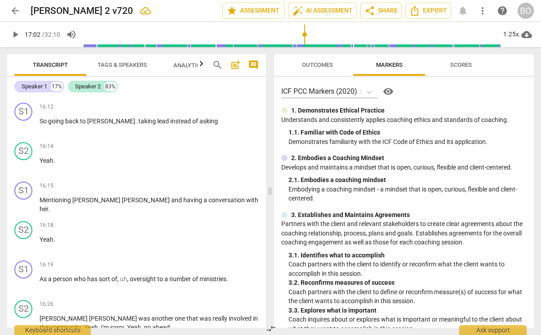
scroll to position [3191, 0]
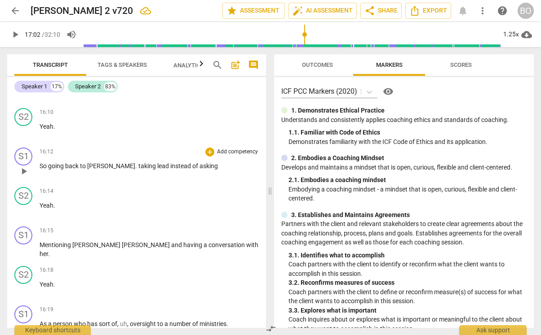
click at [138, 163] on span "taking" at bounding box center [147, 166] width 19 height 7
click at [170, 163] on span "instead" at bounding box center [181, 166] width 22 height 7
click at [138, 163] on span "taking" at bounding box center [147, 166] width 19 height 7
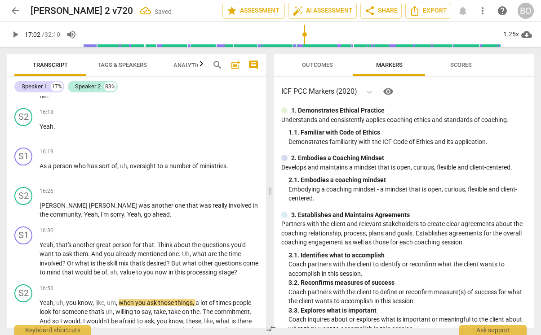
scroll to position [3371, 0]
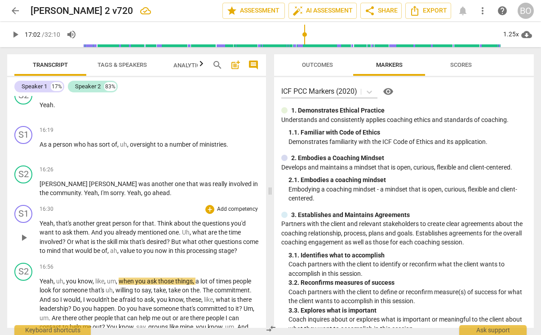
click at [259, 202] on div "S1 play_arrow pause 16:30 + Add competency keyboard_arrow_right Yeah , that's a…" at bounding box center [136, 231] width 259 height 58
click at [256, 202] on div "S1 play_arrow pause 16:30 + Add competency keyboard_arrow_right Yeah , that's a…" at bounding box center [136, 231] width 259 height 58
click at [237, 247] on span "?" at bounding box center [235, 250] width 3 height 7
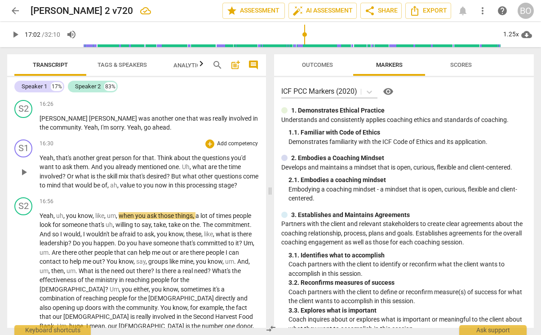
scroll to position [3461, 0]
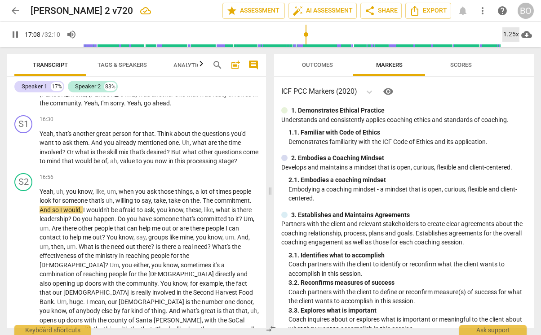
click at [505, 31] on div "1.25x" at bounding box center [510, 34] width 17 height 14
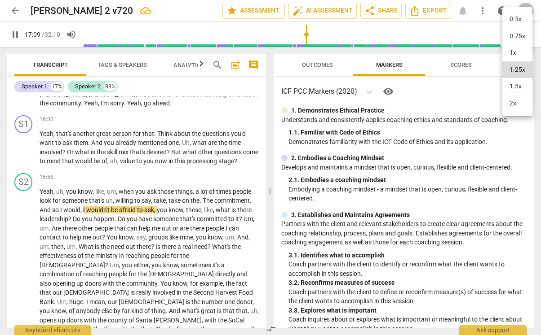
click at [511, 84] on li "1.5x" at bounding box center [517, 86] width 30 height 17
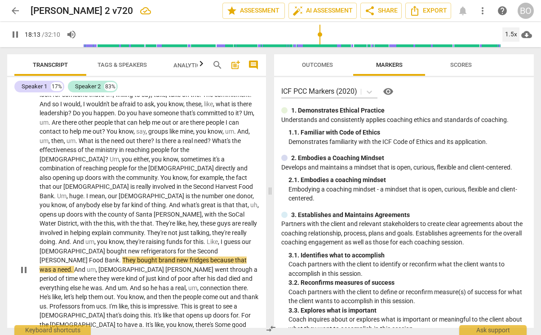
scroll to position [3596, 0]
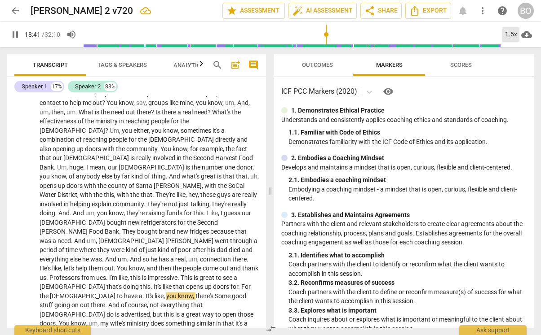
click at [507, 35] on div "1.5x" at bounding box center [510, 34] width 17 height 14
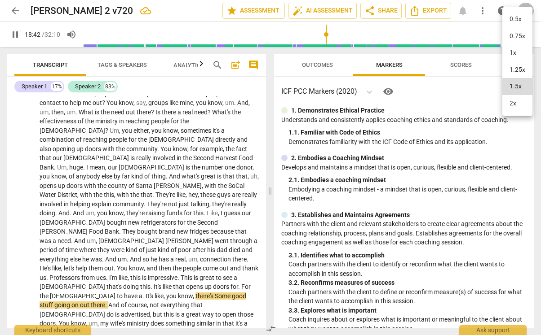
click at [507, 52] on li "1x" at bounding box center [517, 52] width 30 height 17
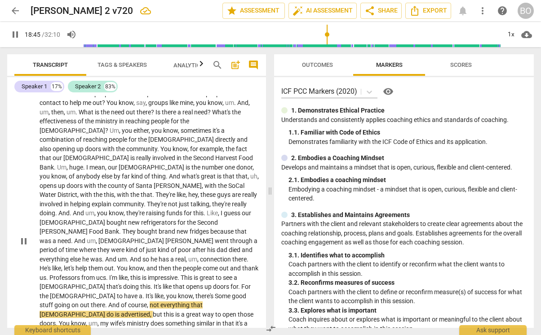
click at [134, 265] on span "know" at bounding box center [136, 268] width 15 height 7
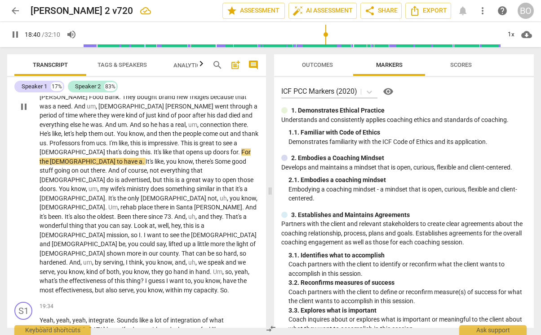
scroll to position [3685, 0]
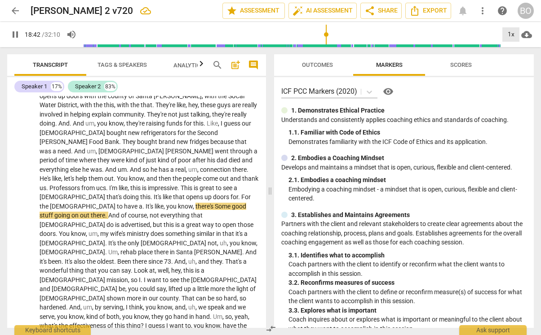
click at [504, 33] on div "1x" at bounding box center [510, 34] width 17 height 14
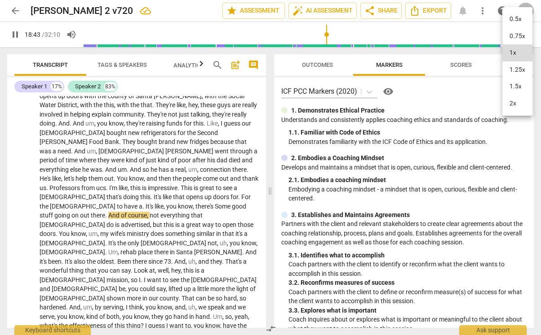
click at [516, 65] on li "1.25x" at bounding box center [517, 70] width 30 height 17
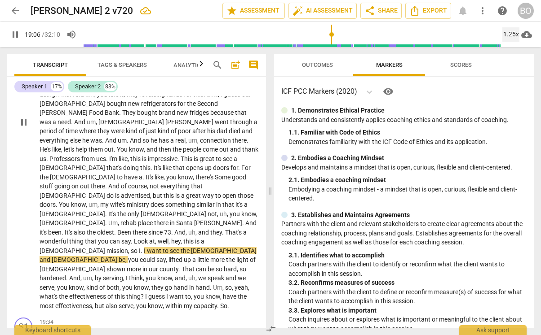
scroll to position [3730, 0]
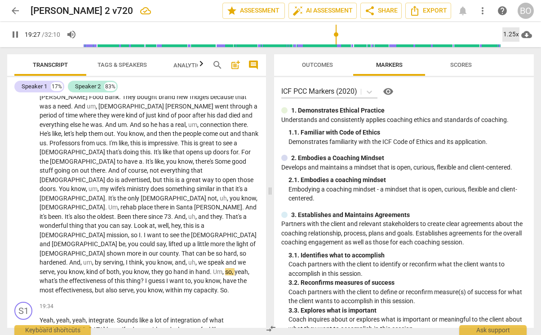
click at [513, 35] on div "1.25x" at bounding box center [510, 34] width 17 height 14
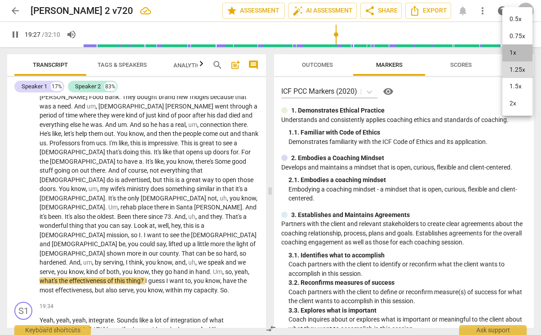
click at [511, 51] on li "1x" at bounding box center [517, 52] width 30 height 17
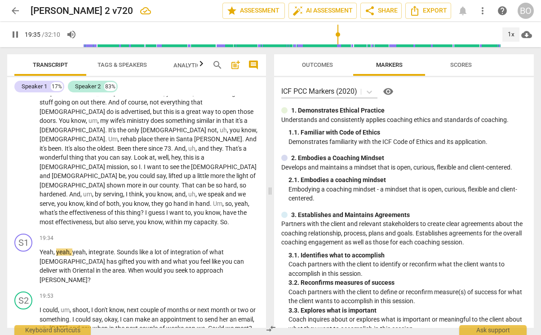
scroll to position [3820, 0]
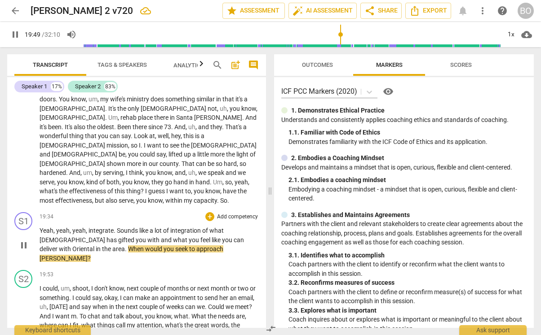
click at [20, 240] on span "pause" at bounding box center [23, 245] width 11 height 11
type input "1190"
click at [96, 246] on span "Oriental" at bounding box center [83, 249] width 23 height 7
click at [192, 226] on p "Yeah , yeah , yeah , integrate . Sounds like a lot of integration of what [DEMO…" at bounding box center [149, 244] width 219 height 37
click at [113, 255] on span "? 6.7, 8.5" at bounding box center [100, 258] width 25 height 7
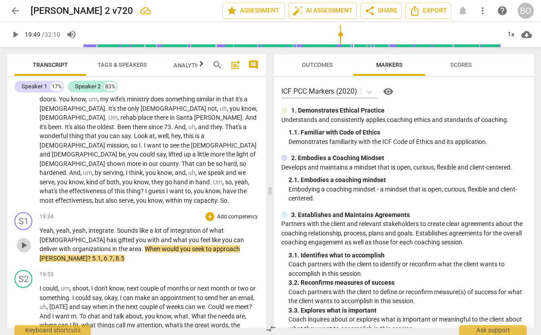
click at [26, 240] on span "play_arrow" at bounding box center [23, 245] width 11 height 11
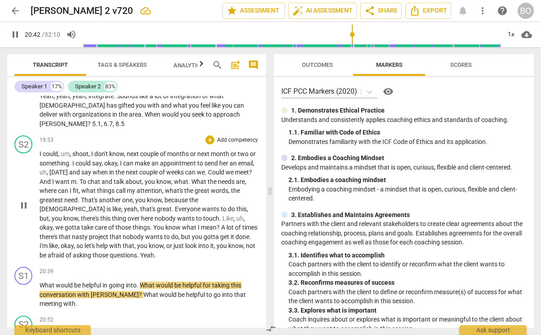
scroll to position [4000, 0]
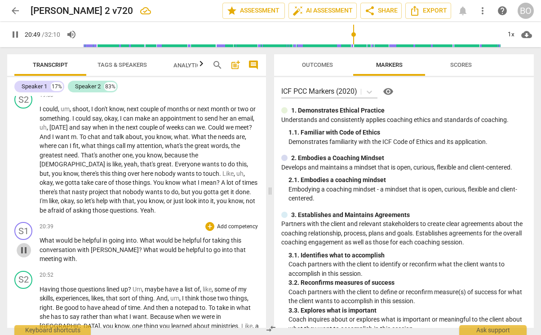
click at [24, 245] on span "pause" at bounding box center [23, 250] width 11 height 11
type input "1250"
click at [258, 219] on div "S1 play_arrow pause 20:39 + Add competency keyboard_arrow_right What would be h…" at bounding box center [136, 243] width 259 height 49
click at [253, 236] on p "What would be helpful in going into . What would be helpful for taking this con…" at bounding box center [149, 250] width 219 height 28
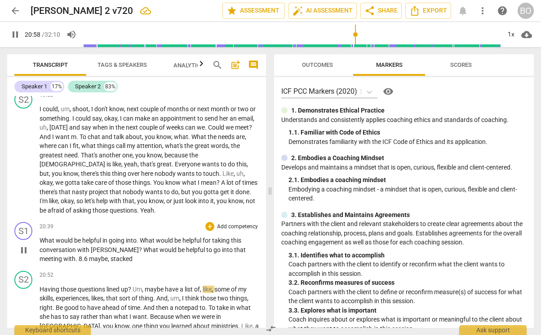
click at [79, 256] on span "8.6" at bounding box center [84, 259] width 10 height 7
type input "1260"
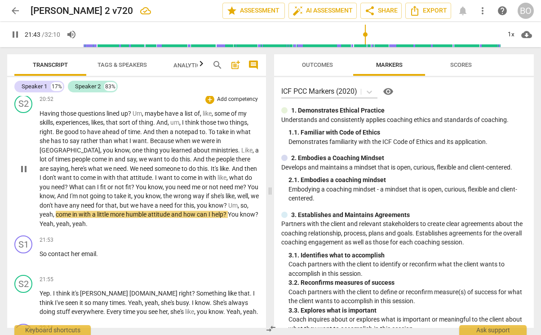
scroll to position [4179, 0]
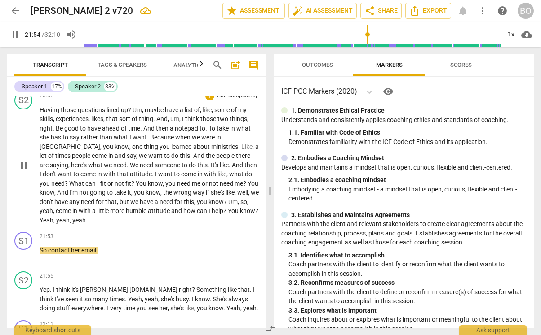
click at [72, 217] on span "yeah" at bounding box center [78, 220] width 13 height 7
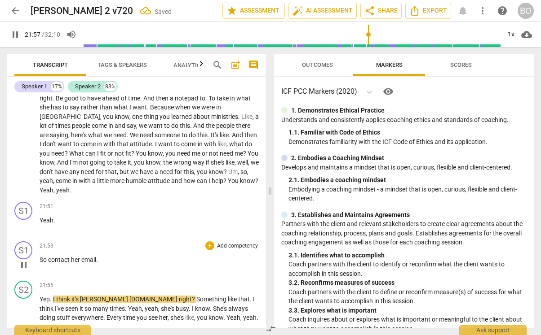
click at [40, 256] on span "So" at bounding box center [44, 259] width 9 height 7
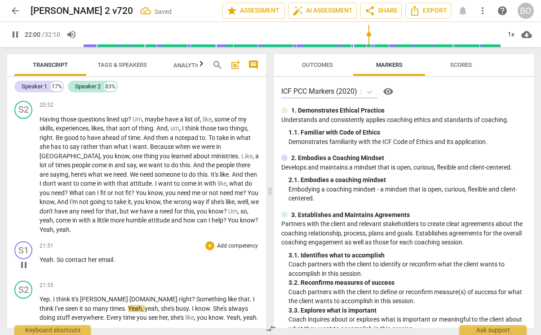
click at [78, 256] on span "contact" at bounding box center [76, 259] width 23 height 7
click at [123, 256] on p "Yeah . So contact her email ." at bounding box center [149, 260] width 219 height 9
type input "1327"
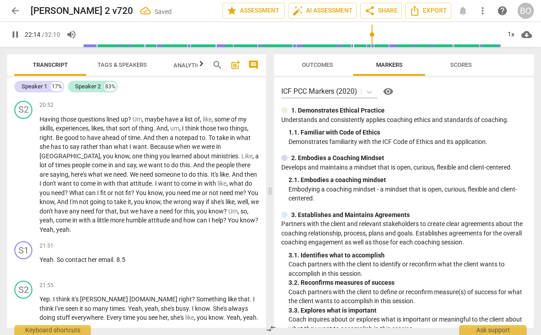
type input "1334"
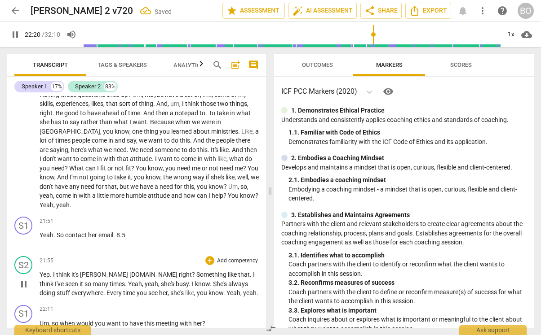
scroll to position [4215, 0]
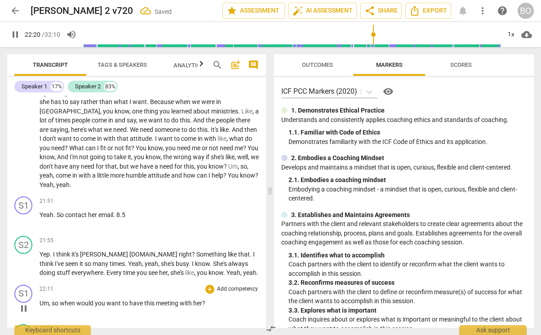
click at [230, 276] on p "Um, so when would you want to have this meeting with her ?" at bounding box center [149, 303] width 219 height 9
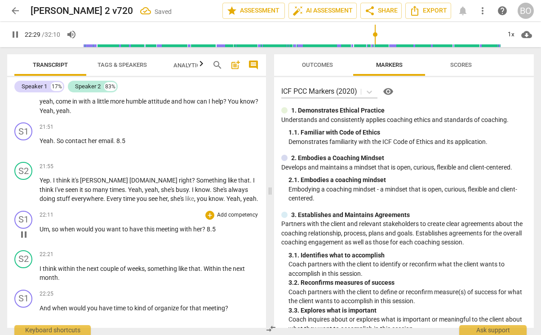
scroll to position [4305, 0]
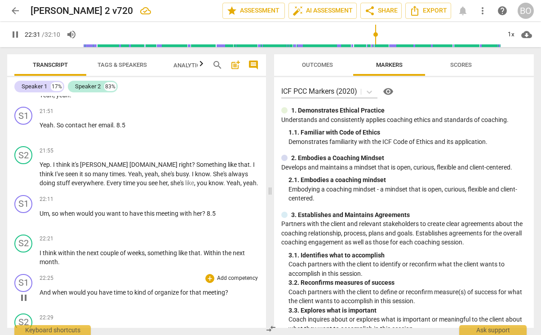
click at [238, 276] on p "And when would you have time to kind of organize for that meeting ?" at bounding box center [149, 292] width 219 height 9
type input "1352"
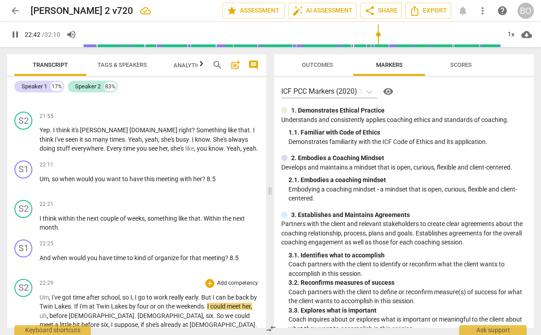
scroll to position [4439, 0]
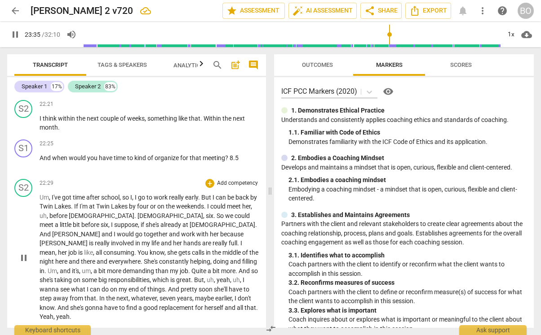
click at [70, 276] on span "yeah" at bounding box center [62, 316] width 13 height 7
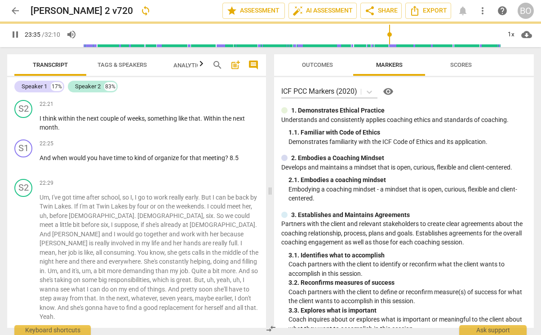
scroll to position [4479, 0]
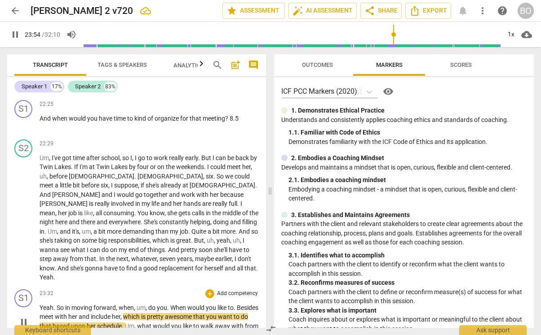
click at [173, 276] on p "Yeah . So in moving forward , when , um , do you . When would you like to . Bes…" at bounding box center [149, 322] width 219 height 37
type input "1435"
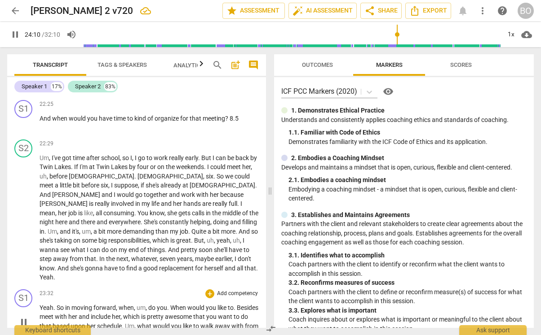
click at [24, 276] on span "pause" at bounding box center [23, 322] width 11 height 11
click at [15, 35] on span "play_arrow" at bounding box center [15, 34] width 11 height 11
click at [188, 276] on p "Yeah . So in moving forward , when , um , do you . When would you like to . Bes…" at bounding box center [149, 322] width 219 height 37
type input "1484"
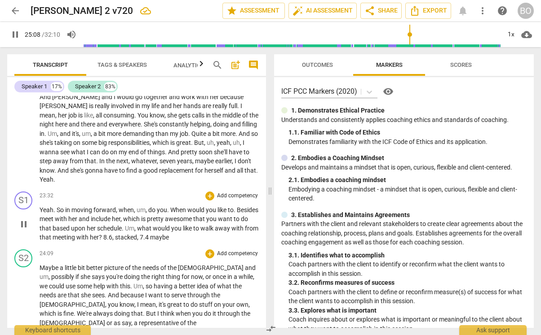
scroll to position [4569, 0]
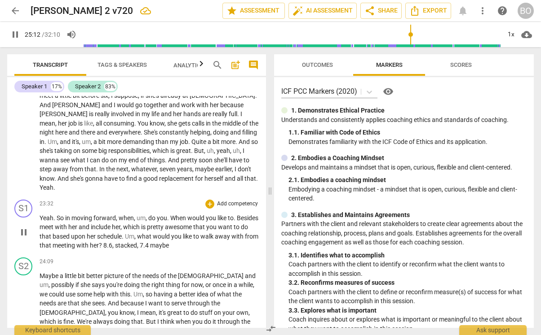
click at [150, 242] on span "7.4" at bounding box center [145, 245] width 10 height 7
type input "1513"
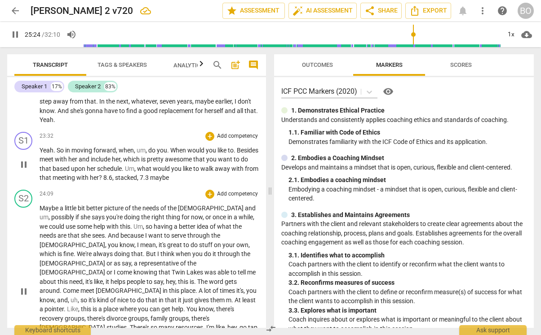
scroll to position [4658, 0]
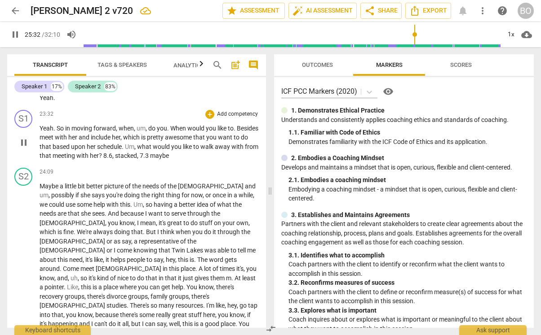
type input "1535"
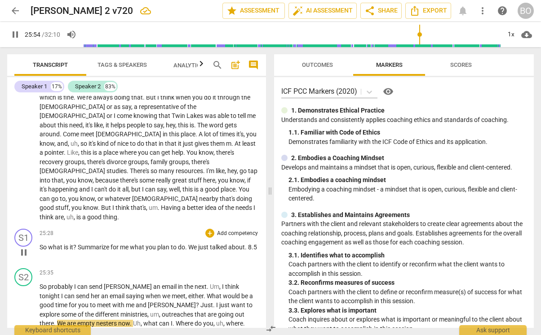
scroll to position [4838, 0]
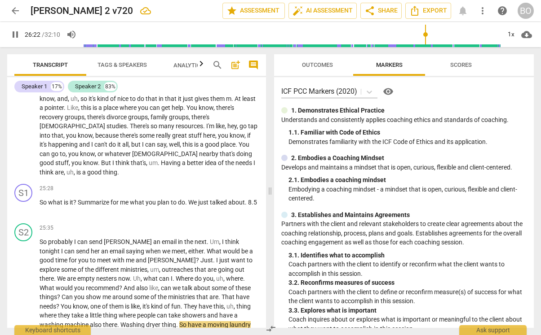
type input "1584"
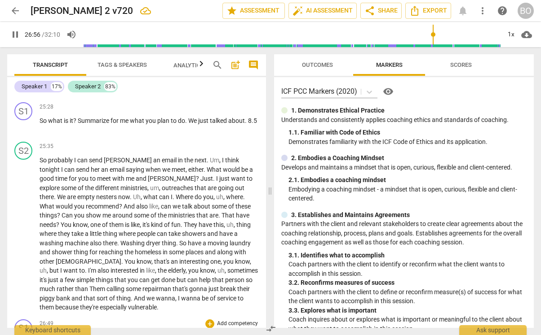
scroll to position [4928, 0]
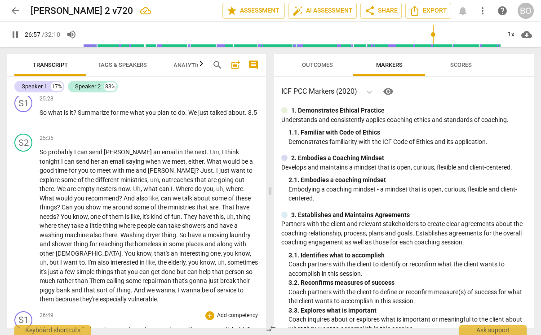
click at [24, 276] on span "pause" at bounding box center [23, 335] width 11 height 11
type input "1618"
click at [63, 276] on p "Uh , sure , yeah . So how , how motivated are you internally to accomplish this…" at bounding box center [149, 335] width 219 height 18
click at [63, 276] on span "4.3, 7.2 maybe" at bounding box center [71, 338] width 41 height 7
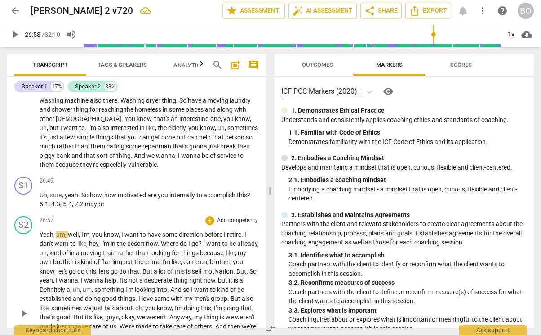
scroll to position [5018, 0]
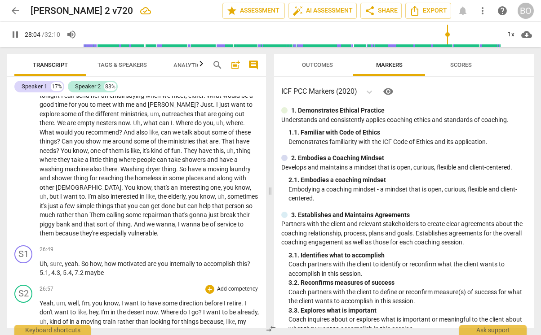
scroll to position [4973, 0]
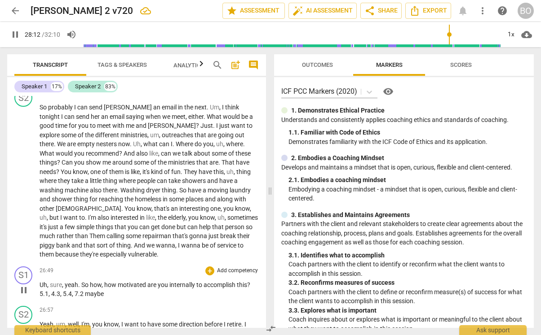
click at [101, 276] on span "maybe" at bounding box center [94, 294] width 19 height 7
type input "1694"
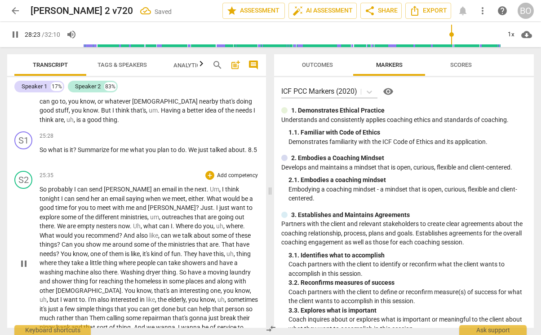
scroll to position [4857, 0]
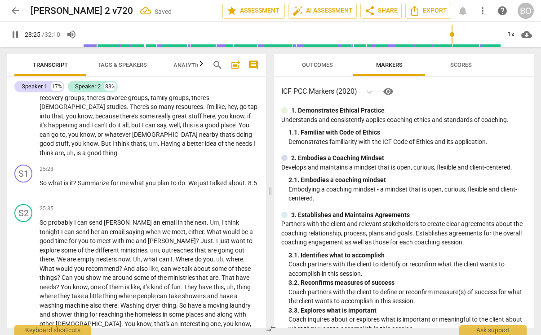
drag, startPoint x: 178, startPoint y: 99, endPoint x: 107, endPoint y: 274, distance: 188.4
copy span "3.3 maybe but pretty late"
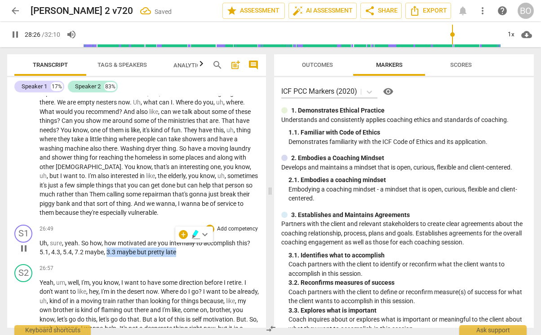
scroll to position [5082, 0]
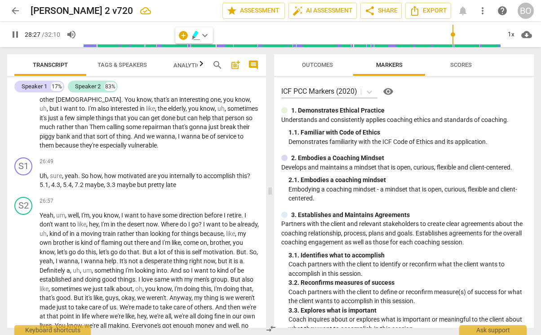
type input "1708"
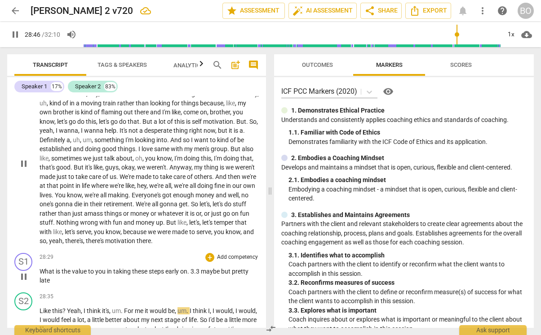
scroll to position [5217, 0]
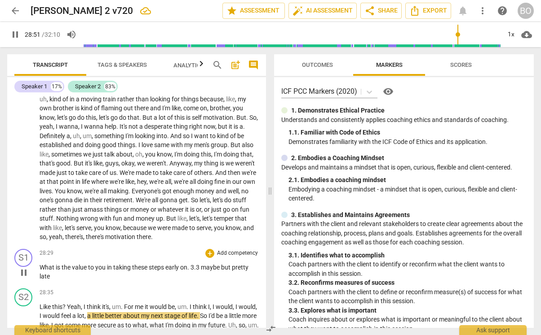
click at [192, 264] on span "3.3" at bounding box center [195, 267] width 10 height 7
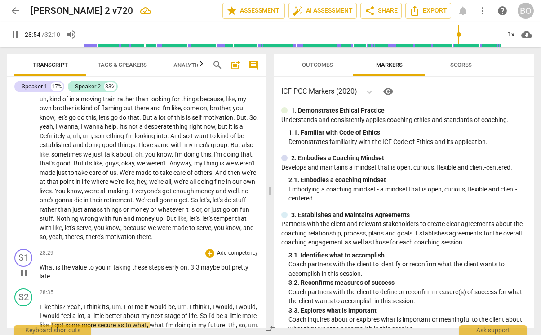
type input "1735"
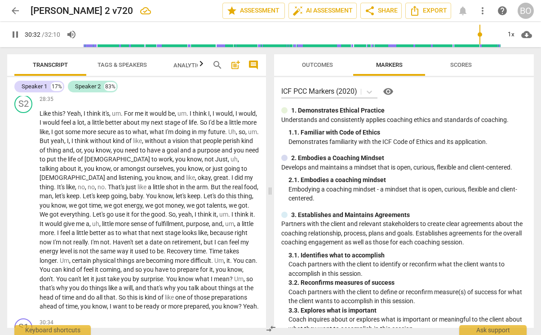
scroll to position [5441, 0]
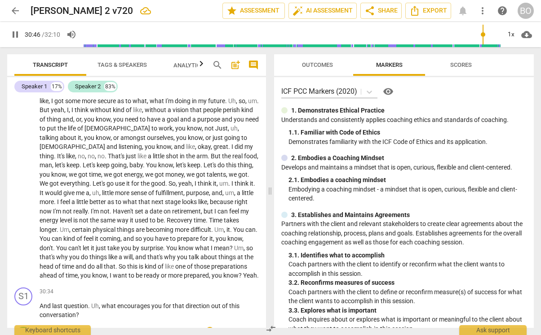
type input "1847"
click at [95, 276] on span "Uh" at bounding box center [95, 306] width 8 height 7
click at [97, 276] on p "And last question . Uh , what encourages you for that direction out of this con…" at bounding box center [149, 311] width 219 height 18
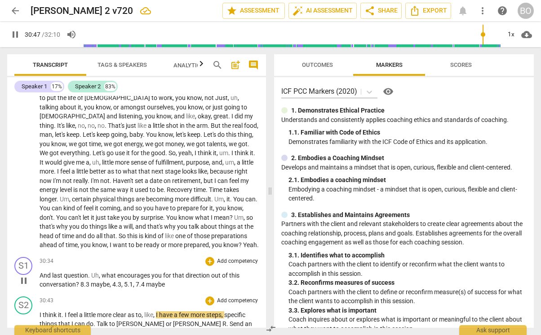
scroll to position [5531, 0]
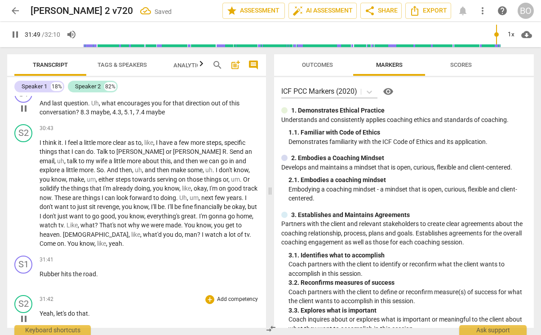
scroll to position [5634, 0]
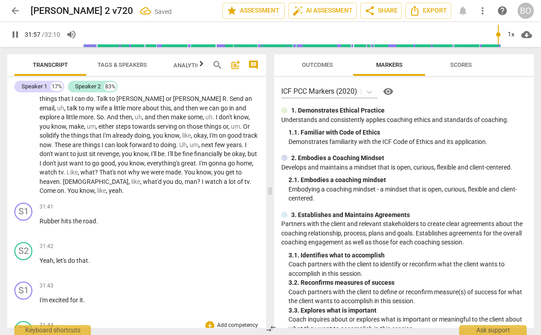
scroll to position [5724, 0]
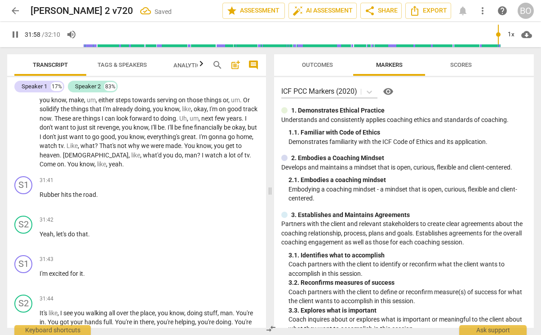
click at [57, 270] on span "excited" at bounding box center [59, 273] width 21 height 7
click at [83, 270] on span "it" at bounding box center [81, 273] width 4 height 7
type input "1906"
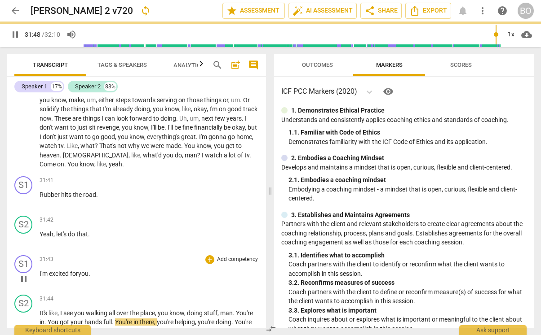
click at [132, 269] on p "I'm excited for you ." at bounding box center [149, 273] width 219 height 9
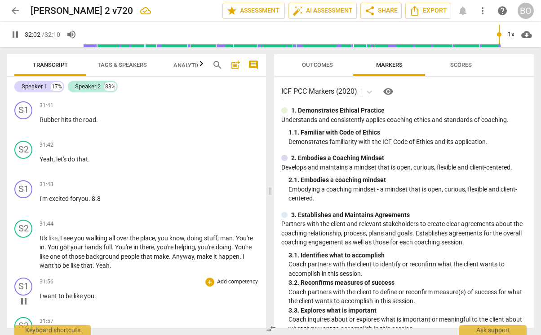
scroll to position [5813, 0]
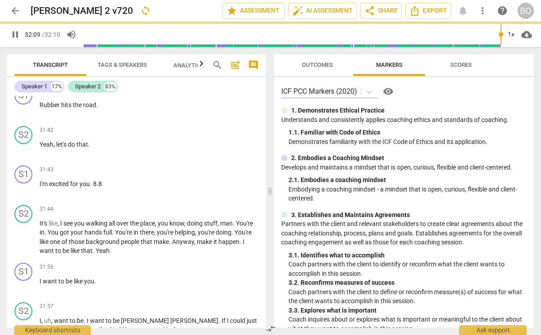
scroll to position [5798, 0]
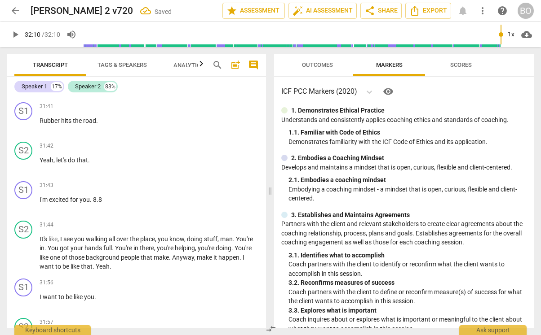
type input "1930"
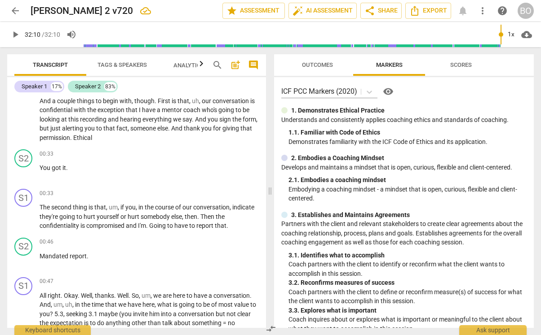
scroll to position [0, 0]
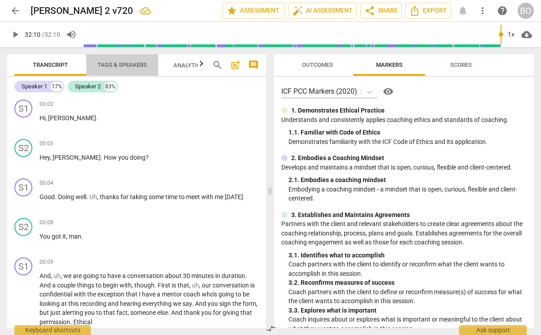
click at [116, 63] on span "Tags & Speakers" at bounding box center [121, 65] width 49 height 7
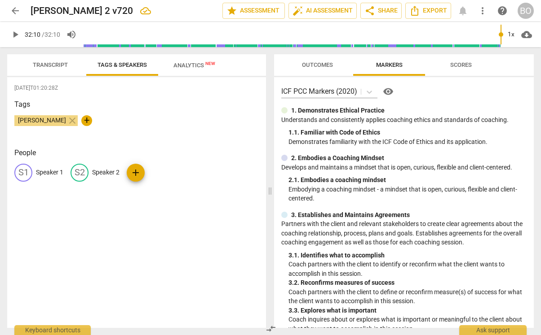
click at [38, 176] on p "Speaker 1" at bounding box center [49, 172] width 27 height 9
type input "[PERSON_NAME]"
click at [161, 170] on p "Speaker 2" at bounding box center [163, 172] width 27 height 9
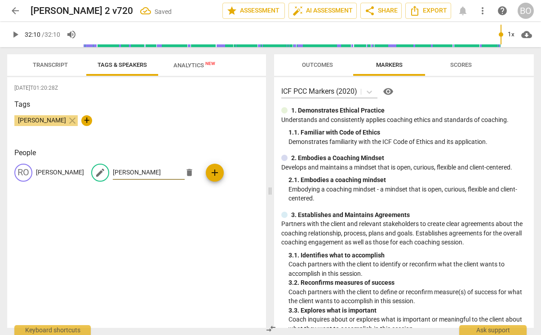
type input "[PERSON_NAME]"
click at [54, 66] on span "Transcript" at bounding box center [50, 65] width 35 height 7
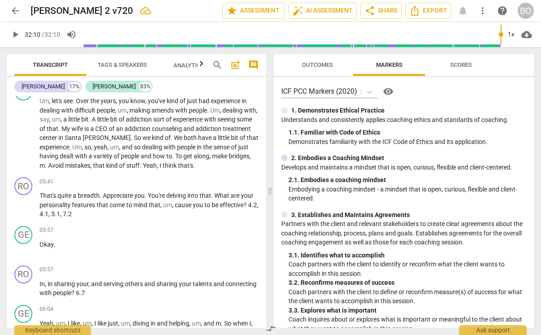
scroll to position [1123, 0]
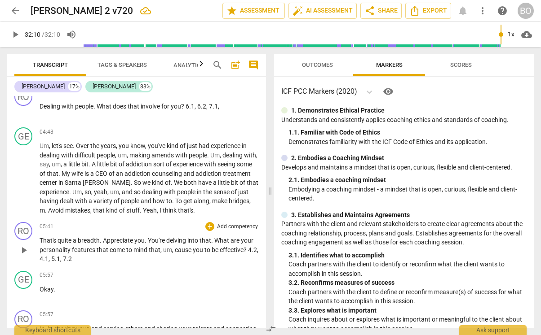
click at [91, 241] on p "That's quite a breadth . Appreciate you . You're delving into that . What are y…" at bounding box center [149, 250] width 219 height 28
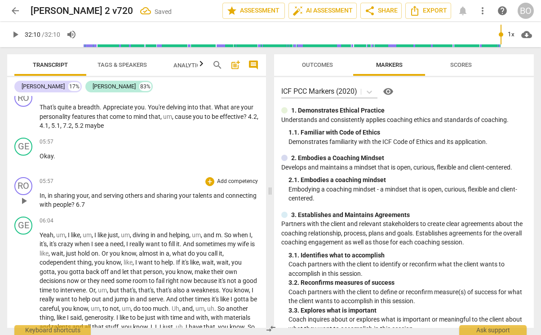
scroll to position [1257, 0]
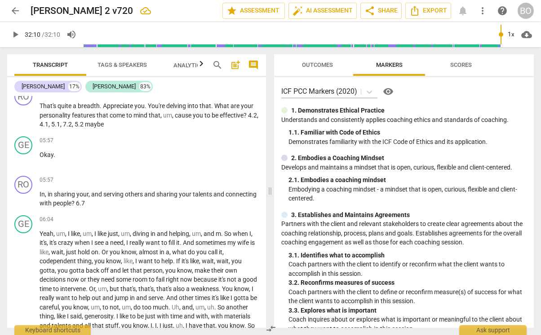
click at [118, 190] on p "In , in sharing your , and serving others and sharing your talents and connecti…" at bounding box center [149, 199] width 219 height 18
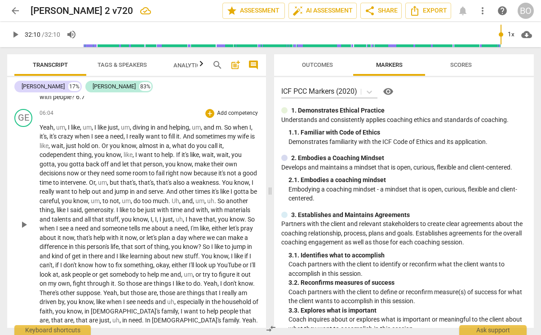
scroll to position [1437, 0]
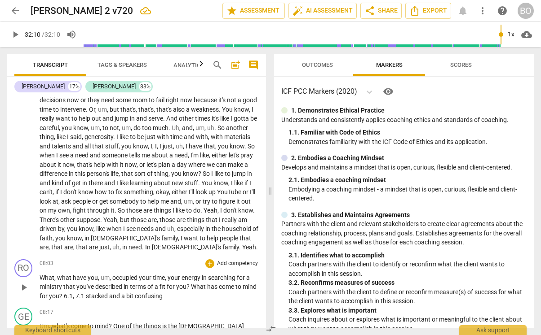
click at [86, 276] on span "7.1" at bounding box center [80, 296] width 10 height 7
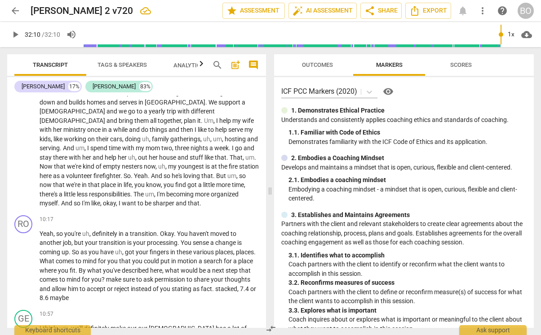
scroll to position [1796, 0]
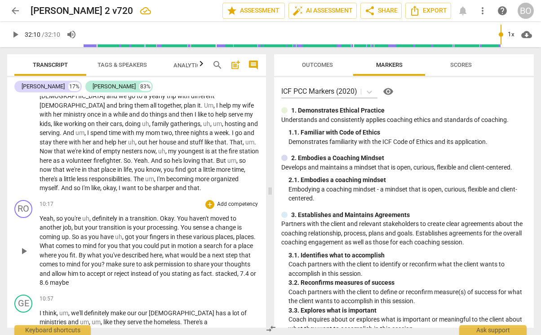
click at [215, 270] on span "stacked" at bounding box center [226, 273] width 22 height 7
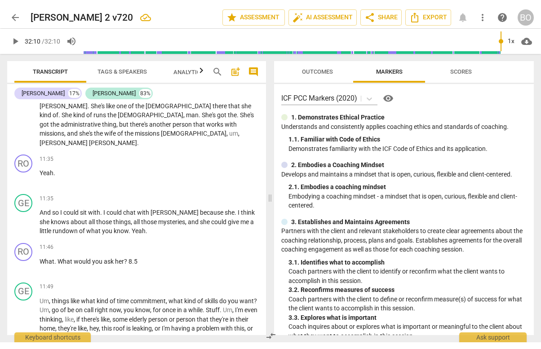
scroll to position [2111, 0]
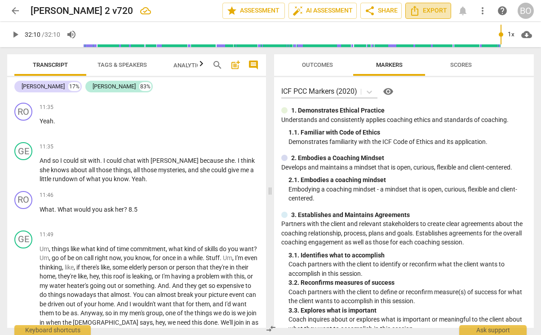
click at [428, 8] on span "Export" at bounding box center [428, 10] width 38 height 11
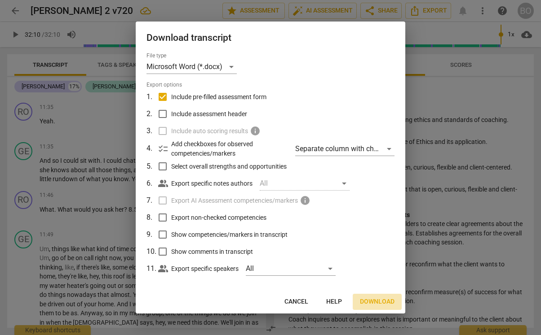
click at [375, 276] on span "Download" at bounding box center [377, 302] width 35 height 9
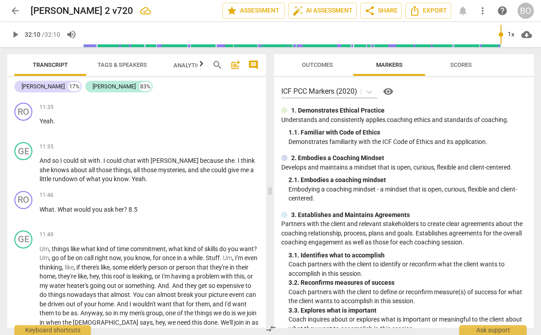
click at [186, 67] on span "Analytics New" at bounding box center [194, 65] width 42 height 7
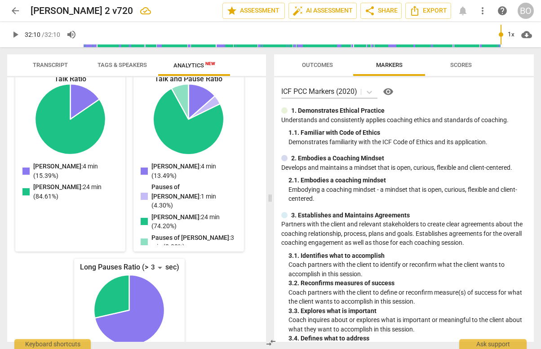
scroll to position [144, 0]
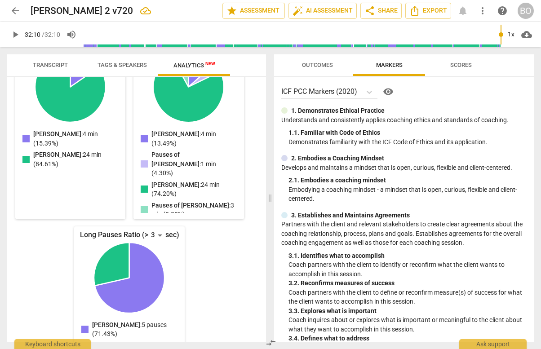
click at [43, 66] on span "Transcript" at bounding box center [50, 65] width 35 height 7
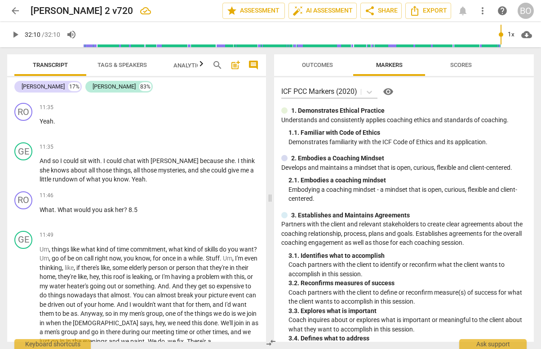
click at [14, 10] on span "arrow_back" at bounding box center [15, 10] width 11 height 11
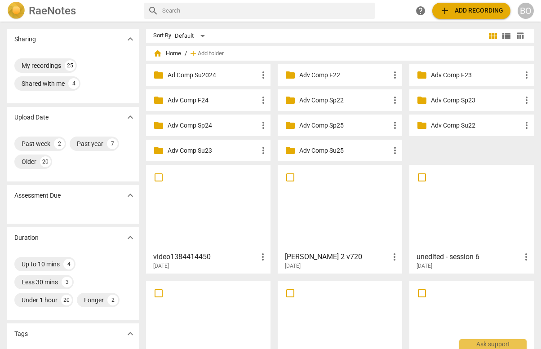
click at [323, 226] on div at bounding box center [340, 207] width 118 height 79
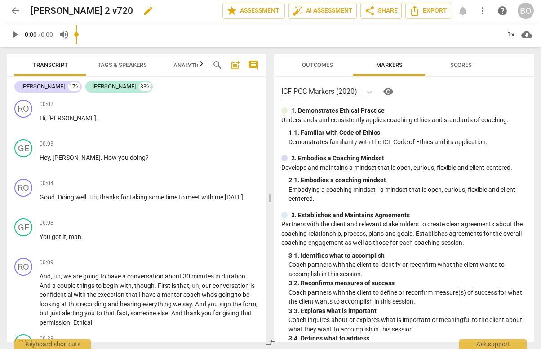
click at [143, 10] on span "edit" at bounding box center [148, 10] width 11 height 11
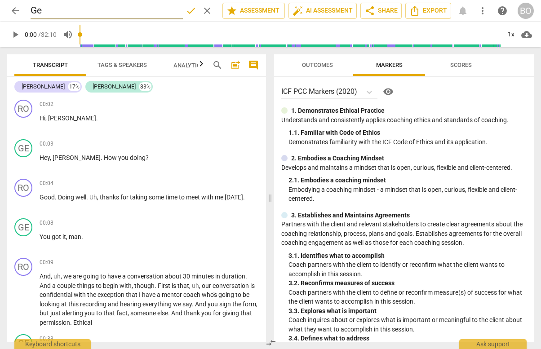
type input "G"
type input "[PERSON_NAME] session 2"
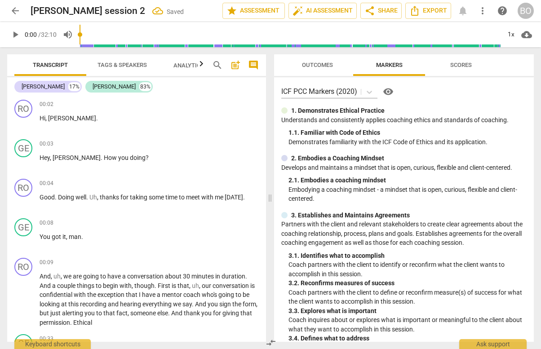
click at [22, 10] on span "arrow_back" at bounding box center [15, 10] width 16 height 11
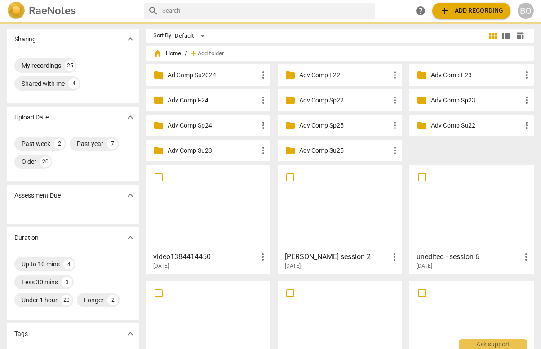
click at [312, 150] on p "Adv Comp Su25" at bounding box center [344, 150] width 90 height 9
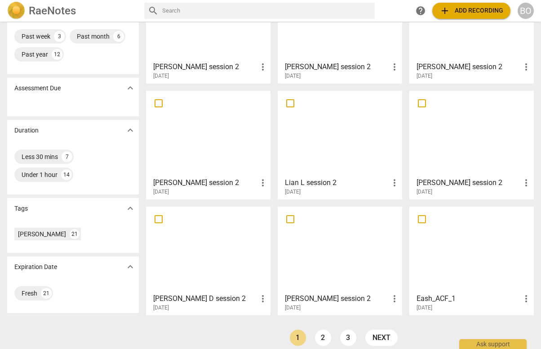
scroll to position [98, 0]
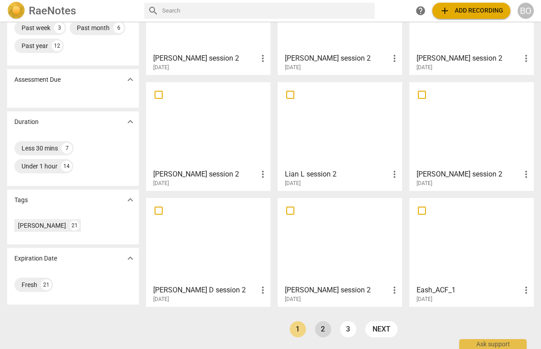
click at [319, 276] on link "2" at bounding box center [323, 329] width 16 height 16
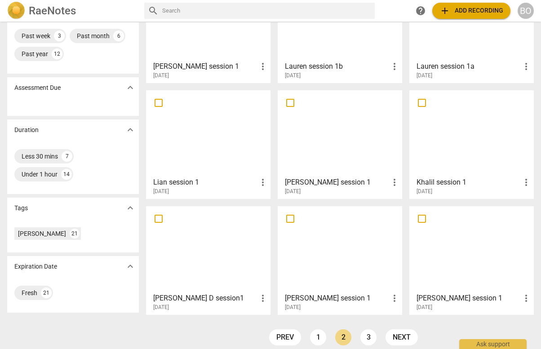
scroll to position [98, 0]
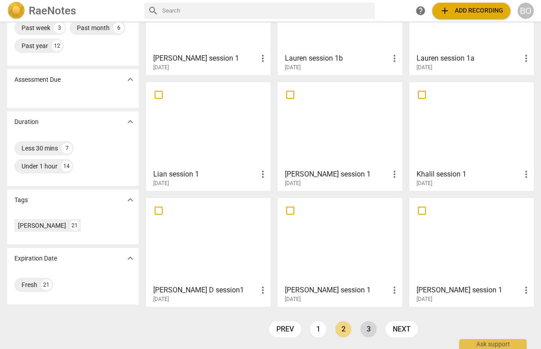
click at [361, 276] on link "3" at bounding box center [368, 329] width 16 height 16
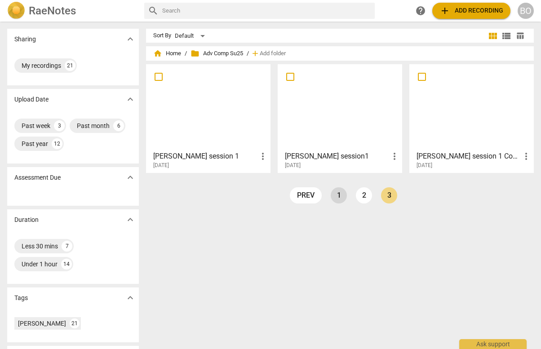
click at [334, 196] on link "1" at bounding box center [338, 195] width 16 height 16
click at [172, 49] on span "home Home" at bounding box center [167, 53] width 28 height 9
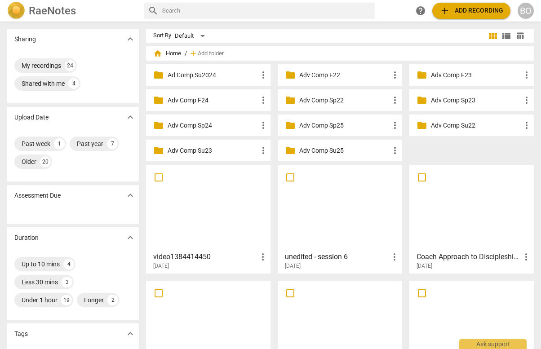
click at [468, 12] on span "add Add recording" at bounding box center [471, 10] width 64 height 11
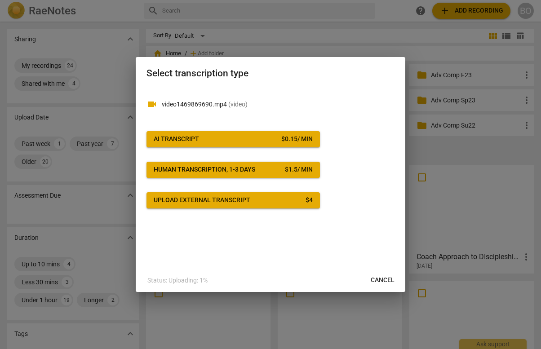
click at [269, 137] on span "AI Transcript $ 0.15 / min" at bounding box center [233, 139] width 159 height 9
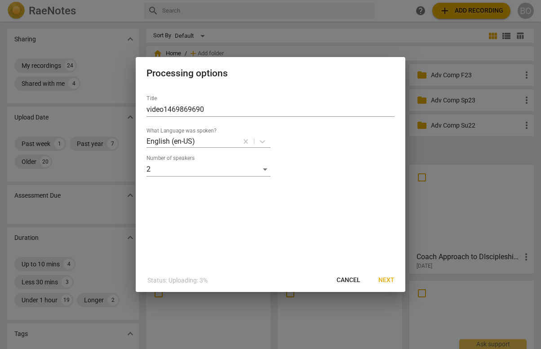
click at [381, 276] on span "Next" at bounding box center [386, 280] width 16 height 9
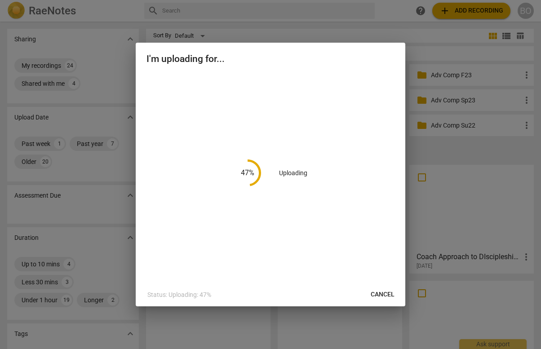
click at [232, 254] on div "47 % Uploading" at bounding box center [270, 173] width 248 height 198
